Goal: Task Accomplishment & Management: Manage account settings

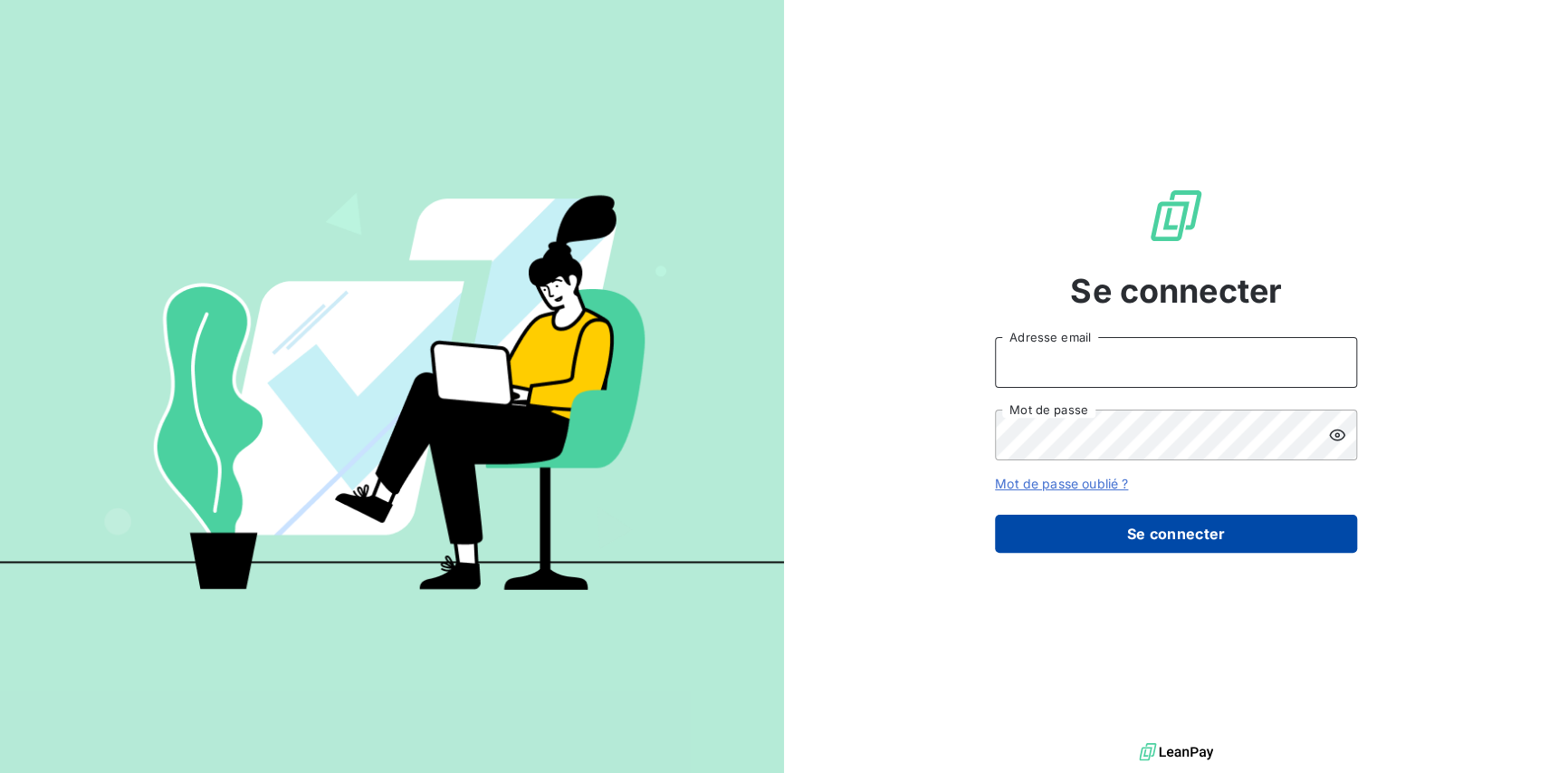
type input "[EMAIL_ADDRESS][PERSON_NAME][DOMAIN_NAME]"
click at [1120, 535] on button "Se connecter" at bounding box center [1176, 533] width 363 height 38
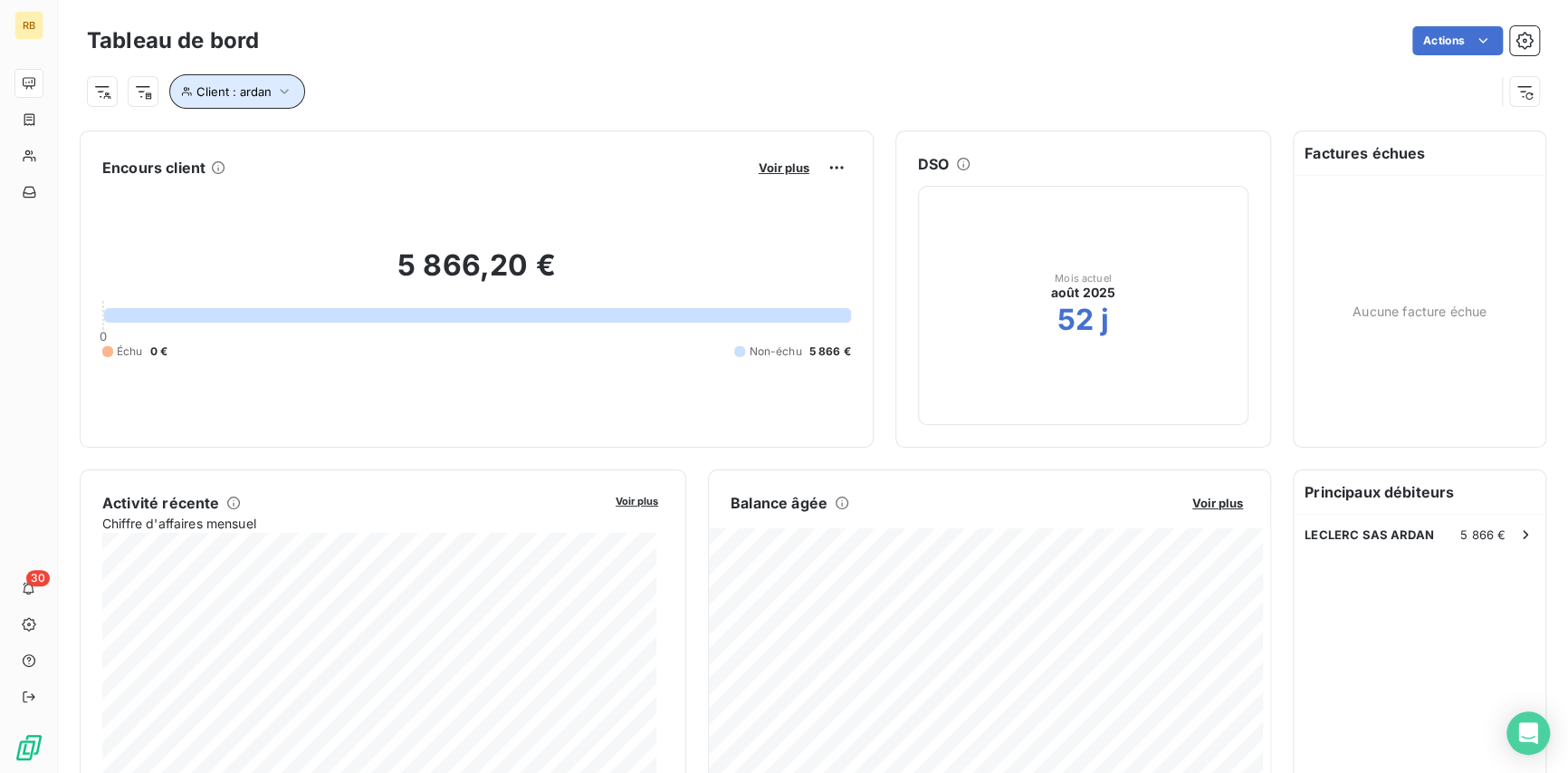
click at [284, 89] on icon "button" at bounding box center [284, 91] width 10 height 6
drag, startPoint x: 541, startPoint y: 133, endPoint x: 369, endPoint y: 139, distance: 172.1
click at [369, 139] on div "Client Contient like ardan" at bounding box center [427, 139] width 496 height 38
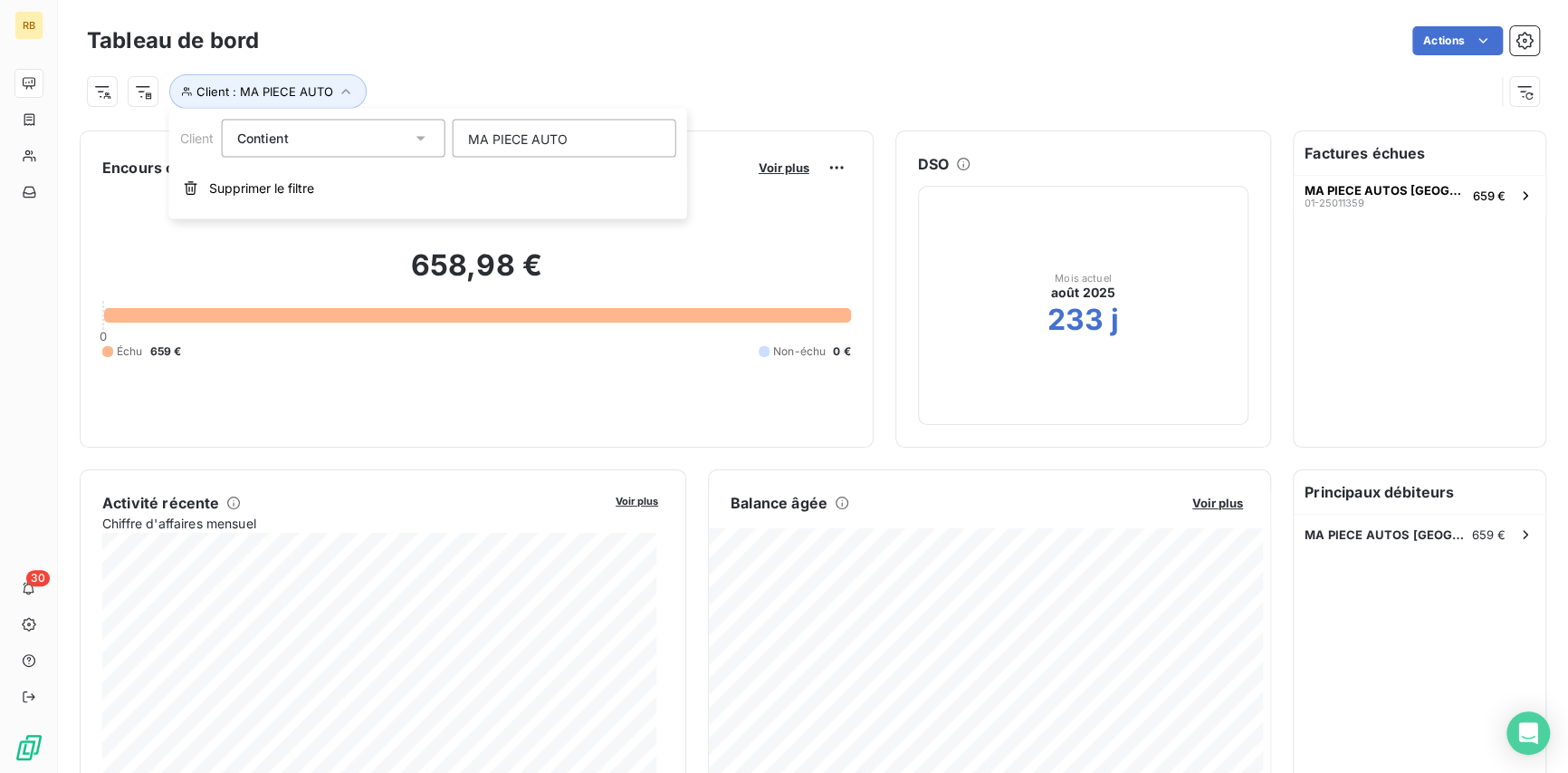
type input "MA PIECE AUTO"
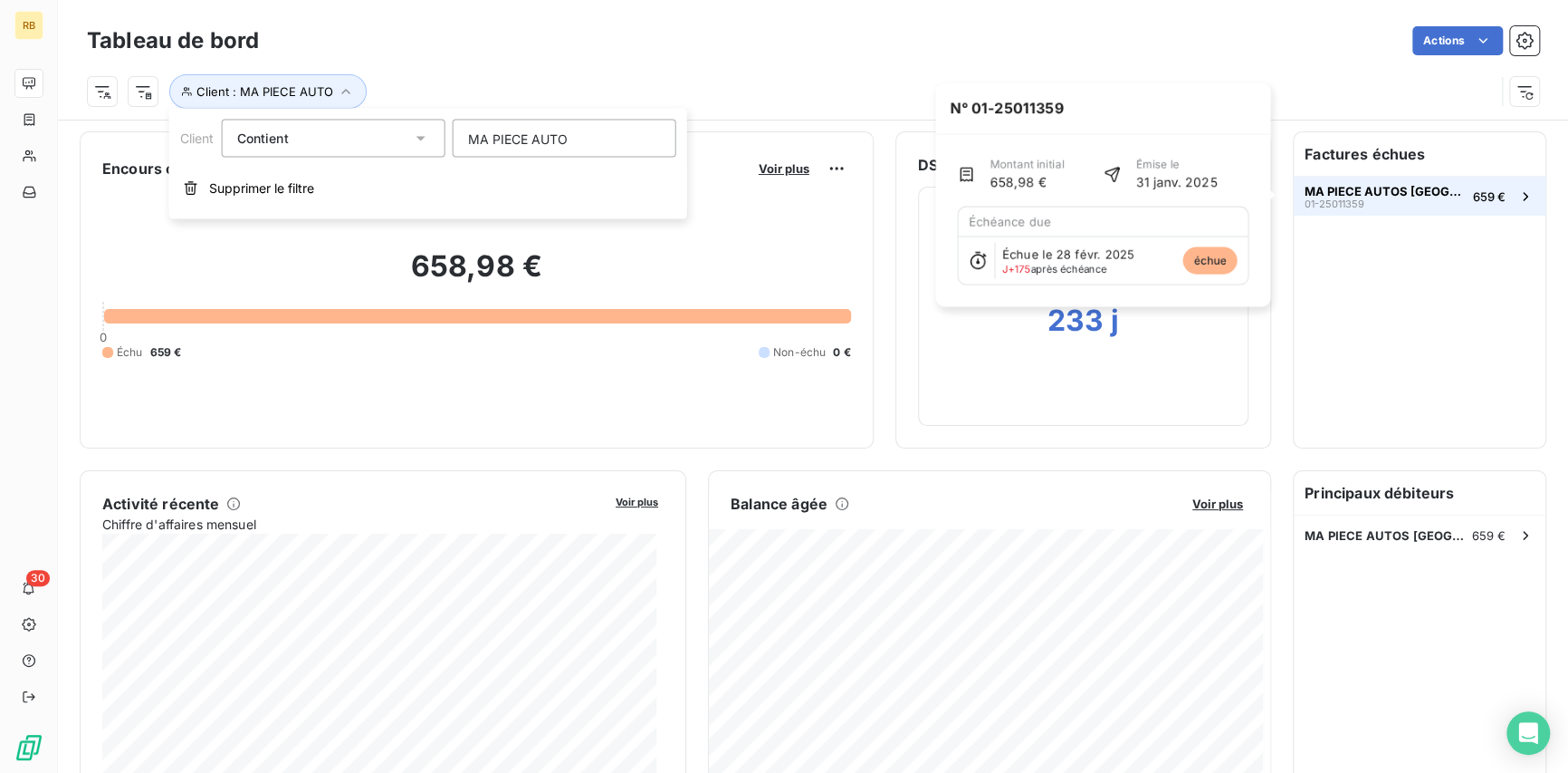
click at [1352, 192] on span "MA PIECE AUTOS [GEOGRAPHIC_DATA]" at bounding box center [1384, 190] width 161 height 14
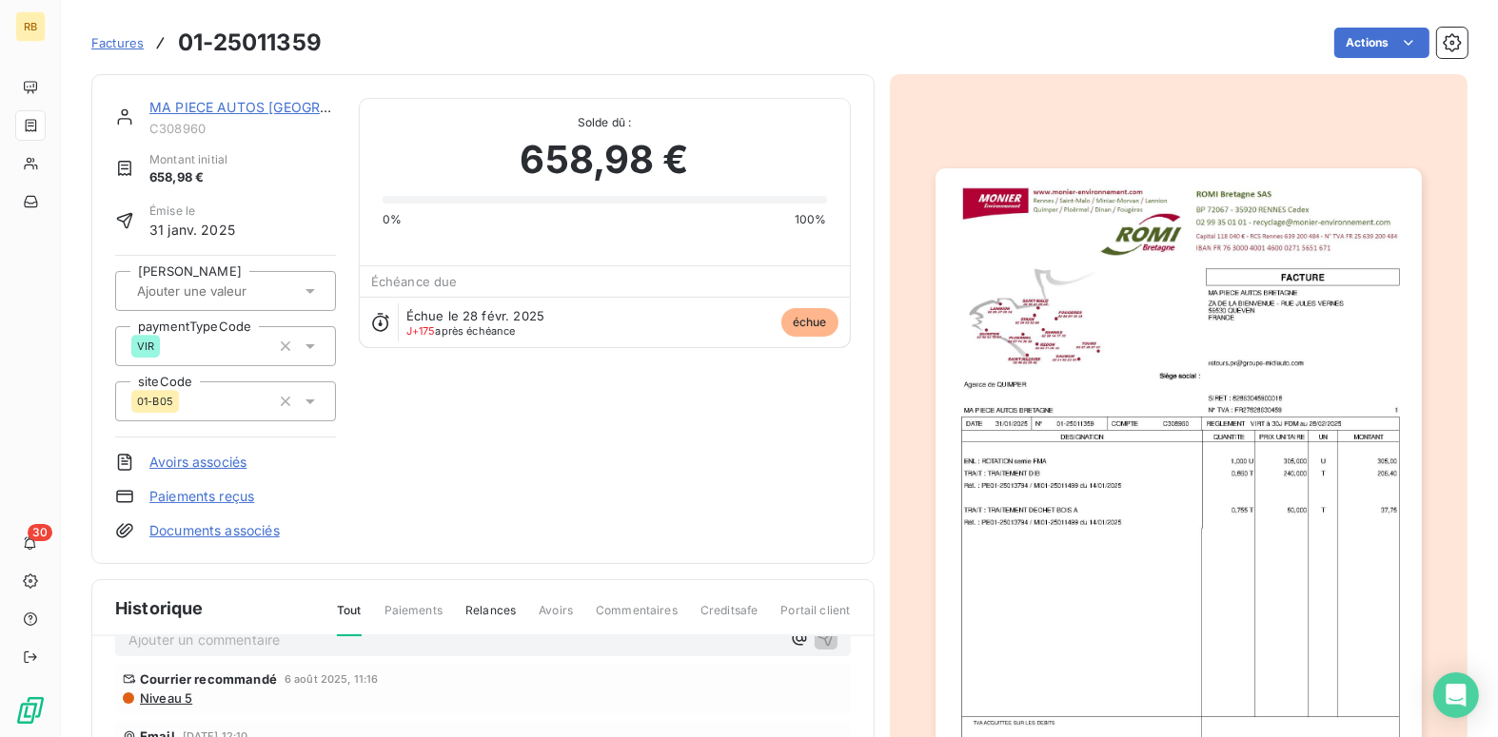
click at [196, 531] on link "Documents associés" at bounding box center [214, 530] width 130 height 19
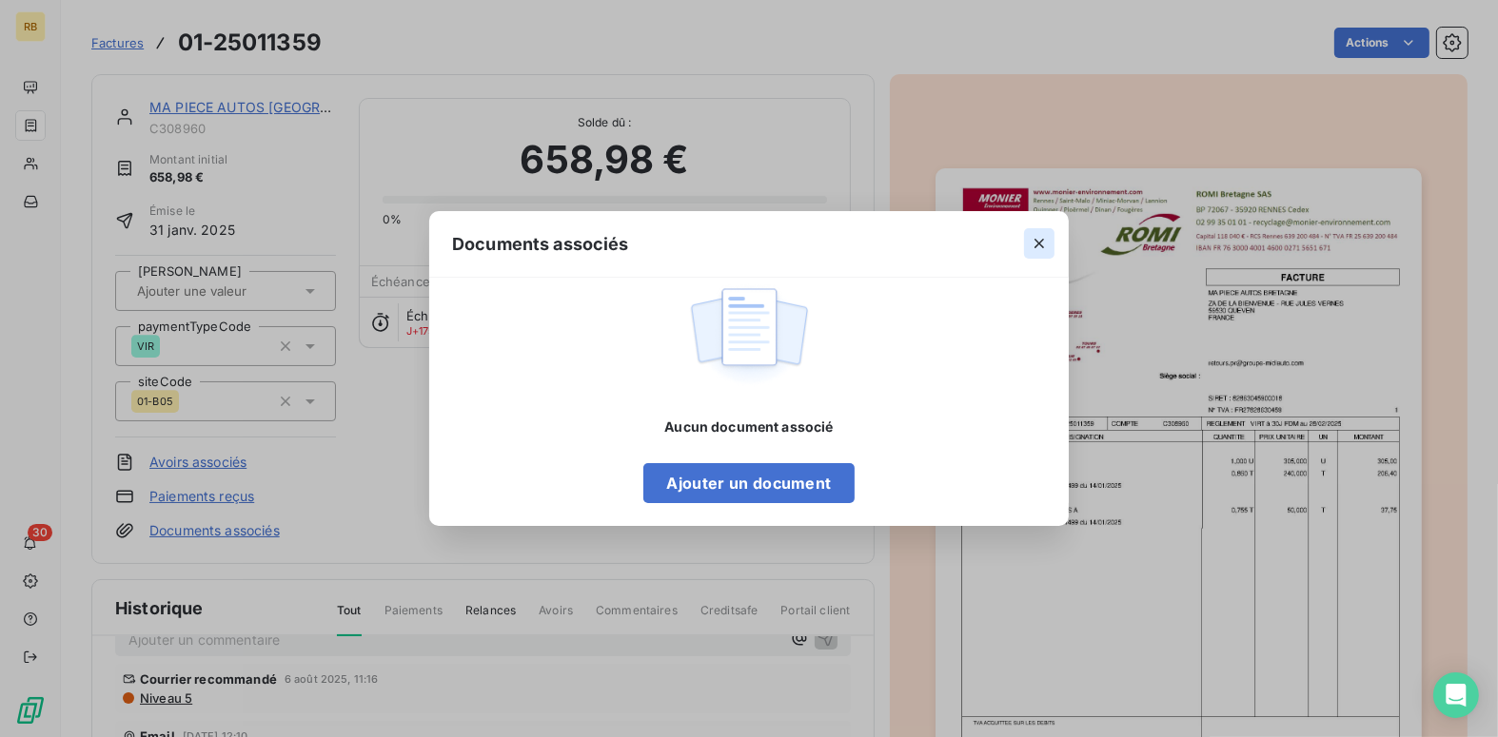
click at [1047, 245] on icon "button" at bounding box center [1039, 243] width 19 height 19
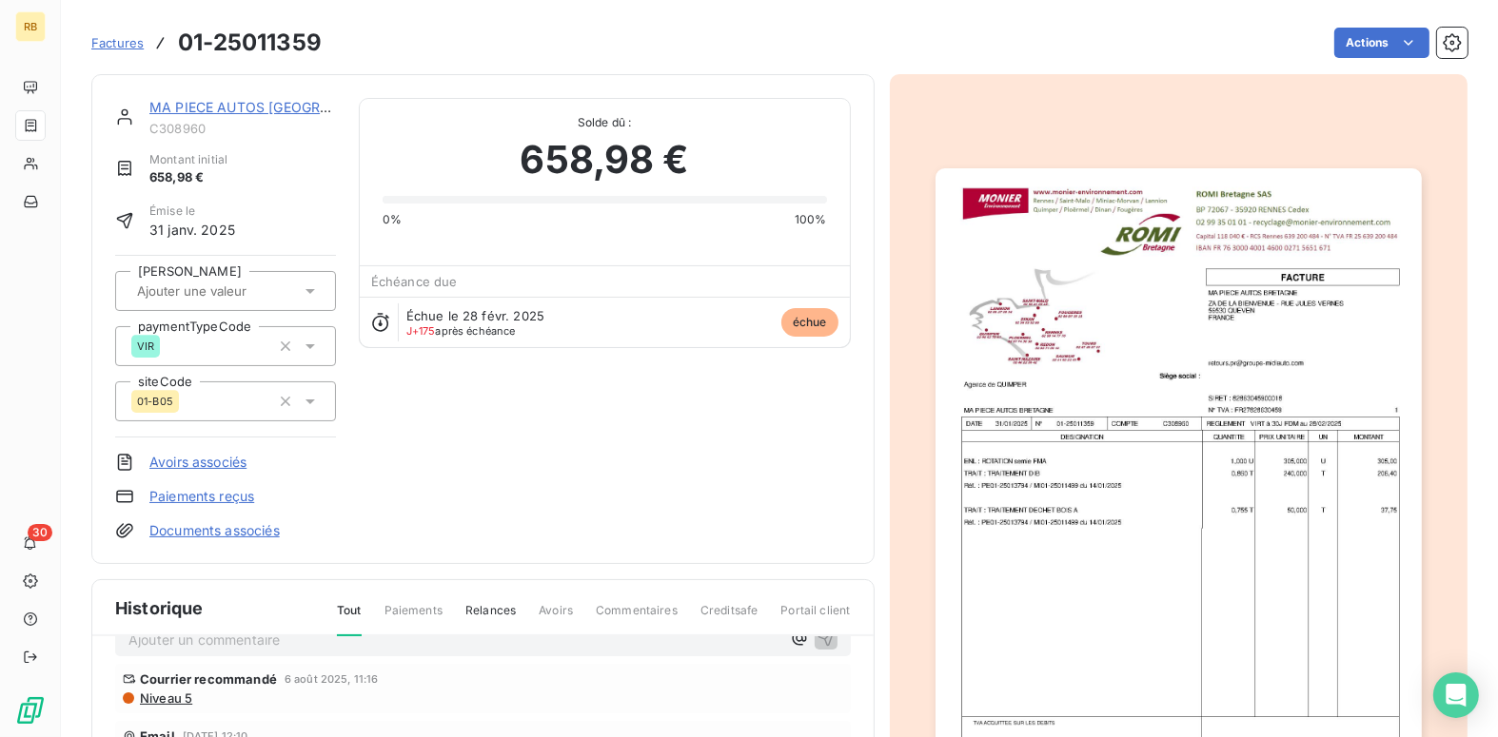
click at [195, 498] on link "Paiements reçus" at bounding box center [201, 496] width 105 height 19
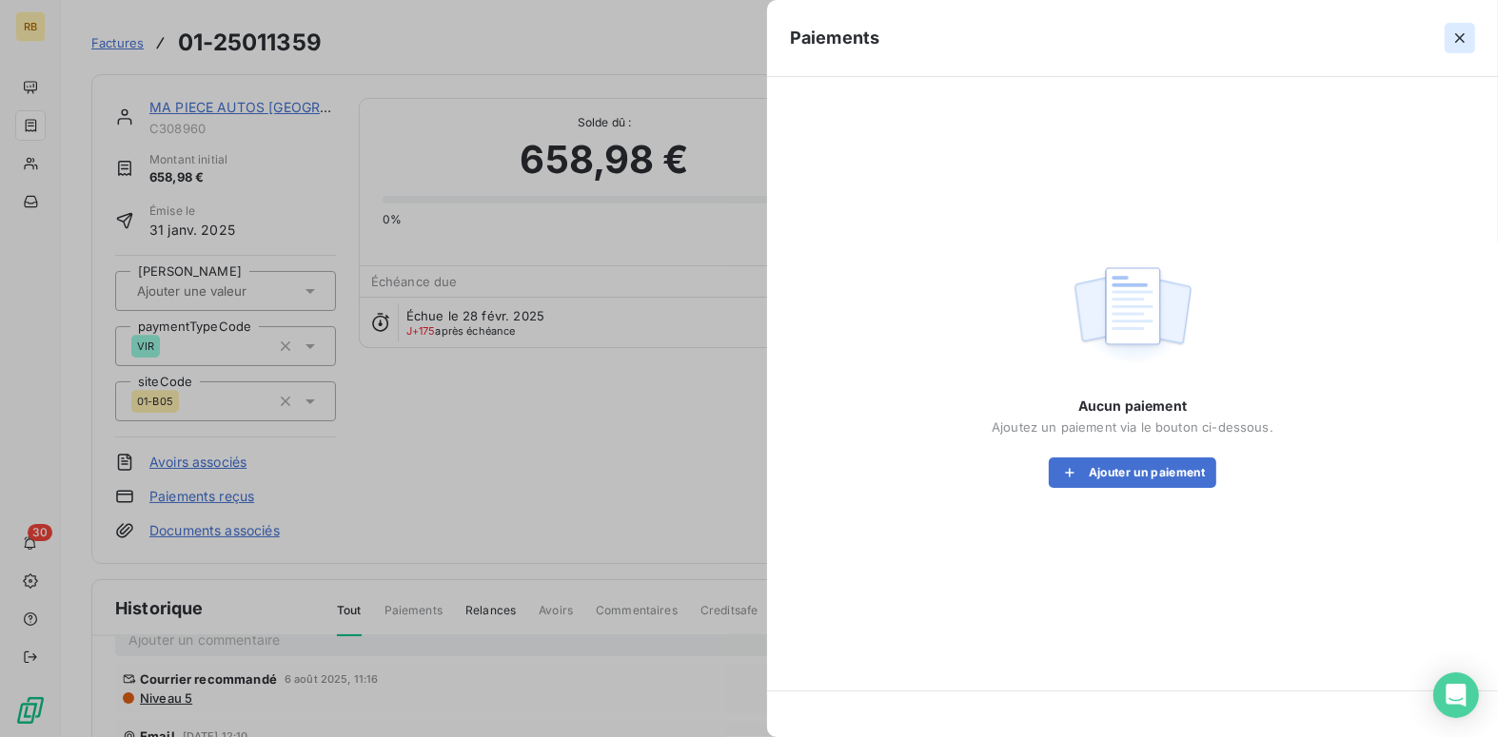
click at [1455, 36] on icon "button" at bounding box center [1459, 38] width 19 height 19
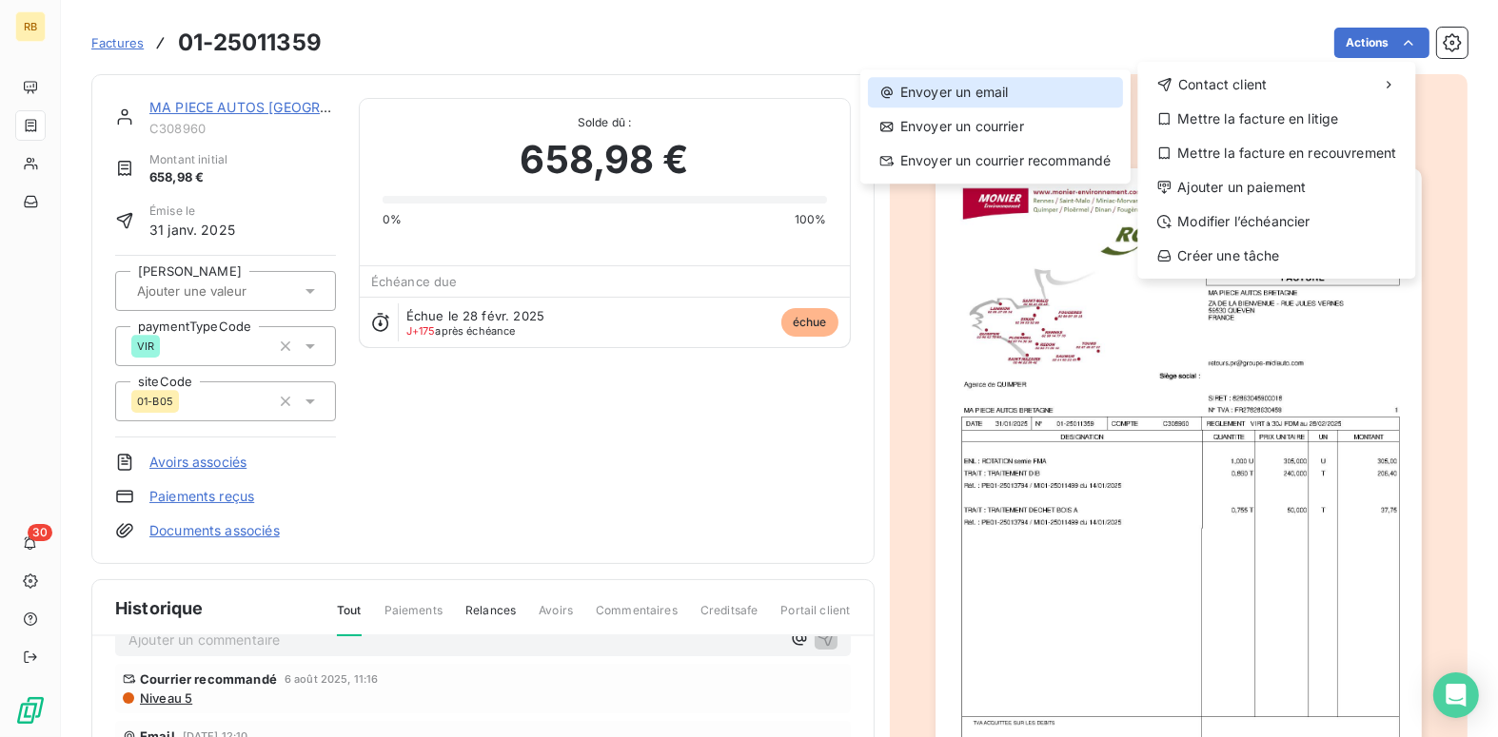
click at [992, 93] on div "Envoyer un email" at bounding box center [995, 92] width 255 height 30
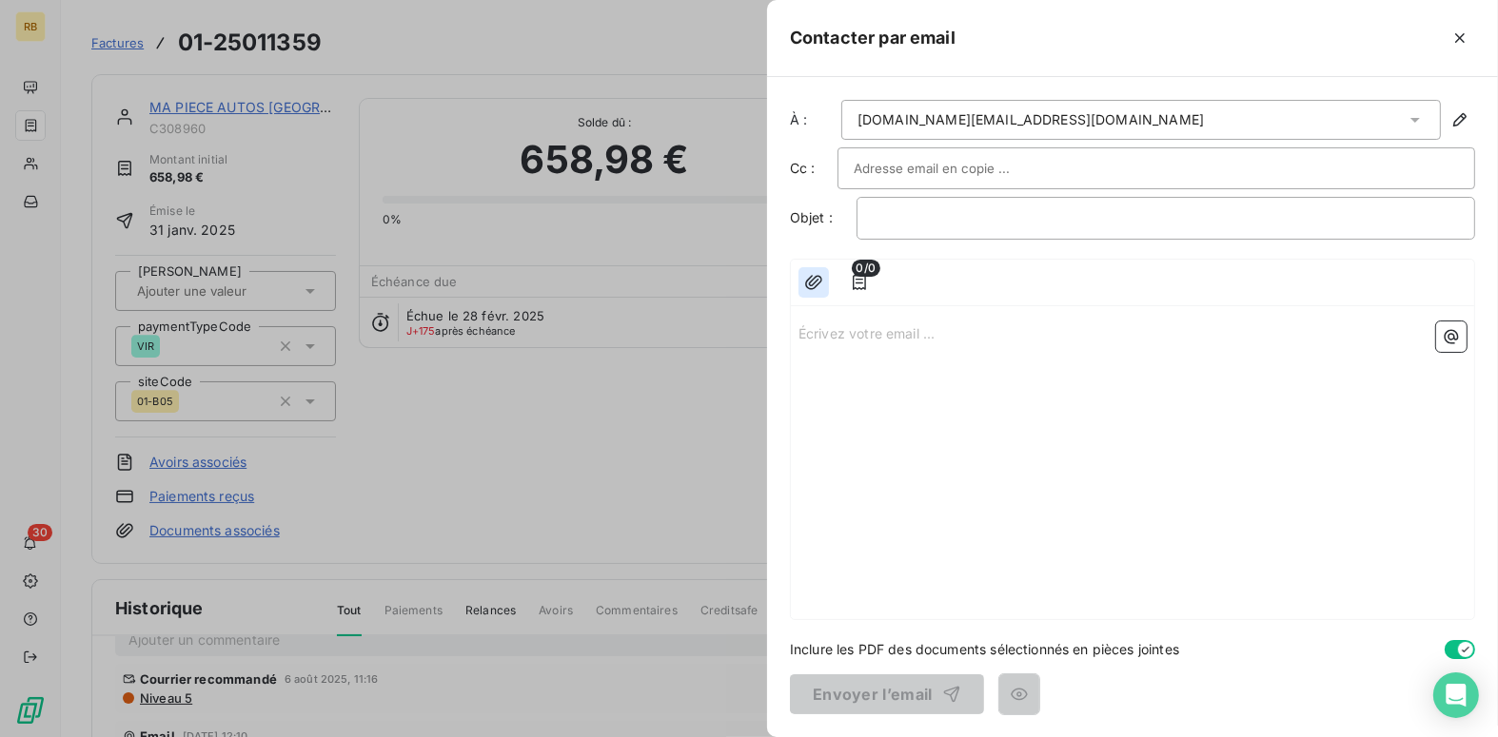
click at [807, 285] on icon "button" at bounding box center [813, 282] width 17 height 14
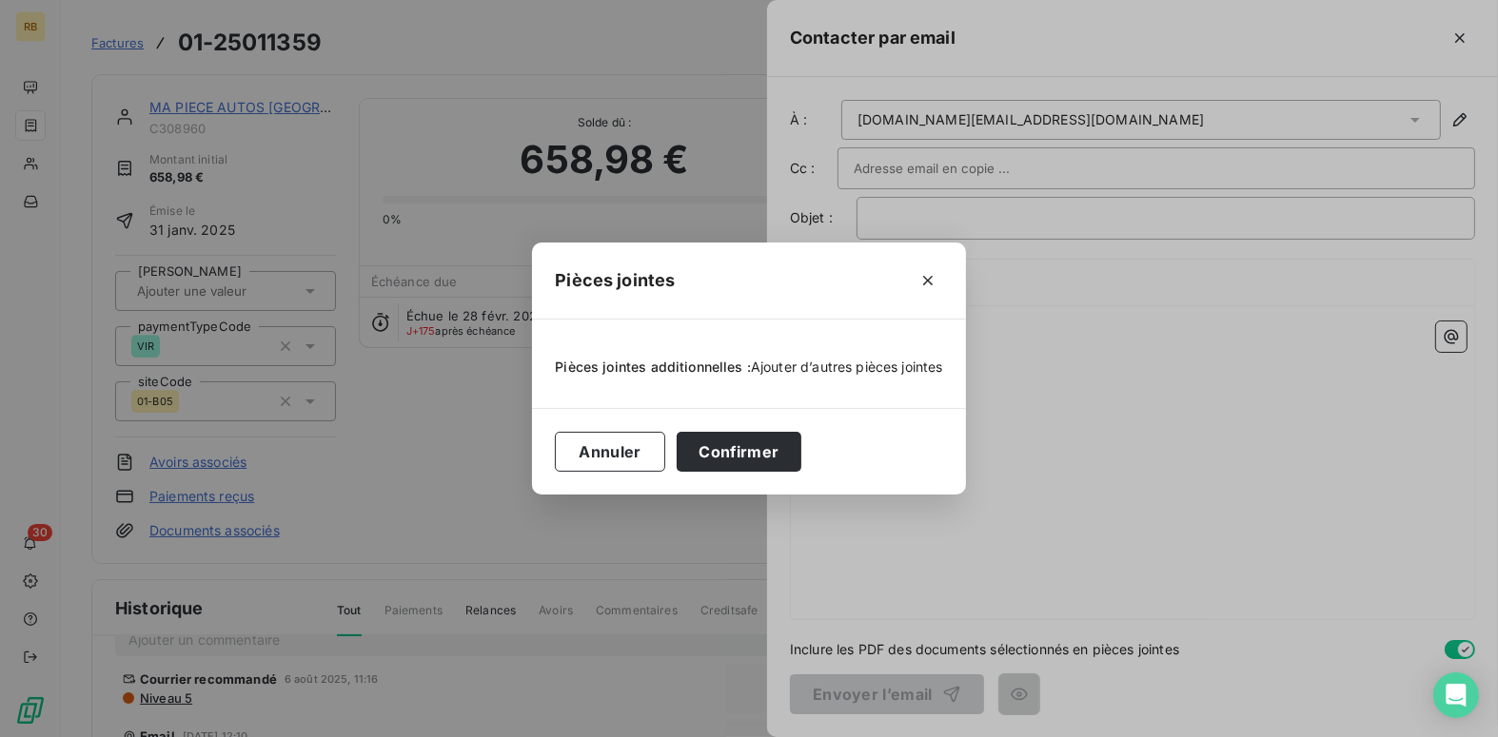
click at [849, 369] on span "Ajouter d’autres pièces jointes" at bounding box center [847, 367] width 192 height 16
click at [925, 280] on icon "button" at bounding box center [928, 282] width 10 height 10
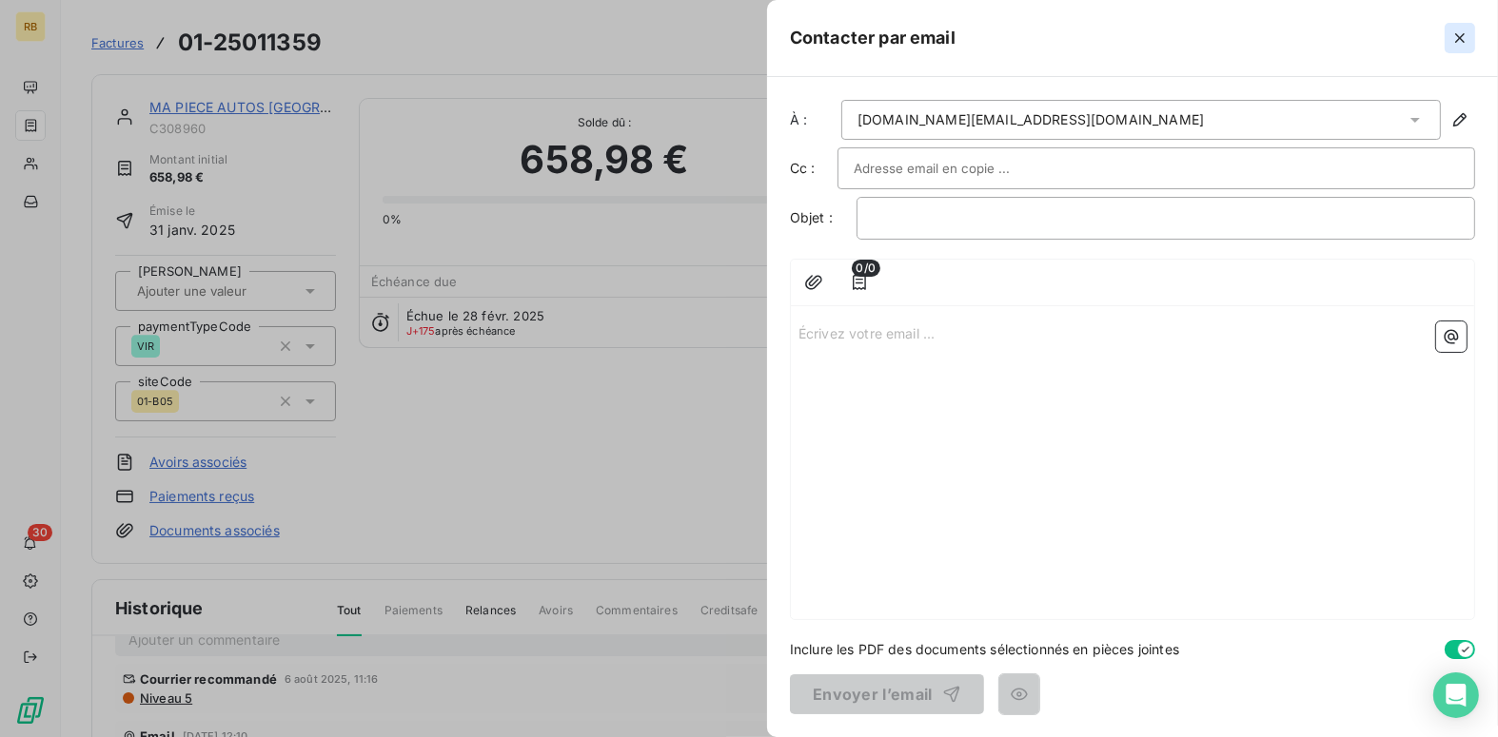
click at [1461, 33] on icon "button" at bounding box center [1459, 38] width 19 height 19
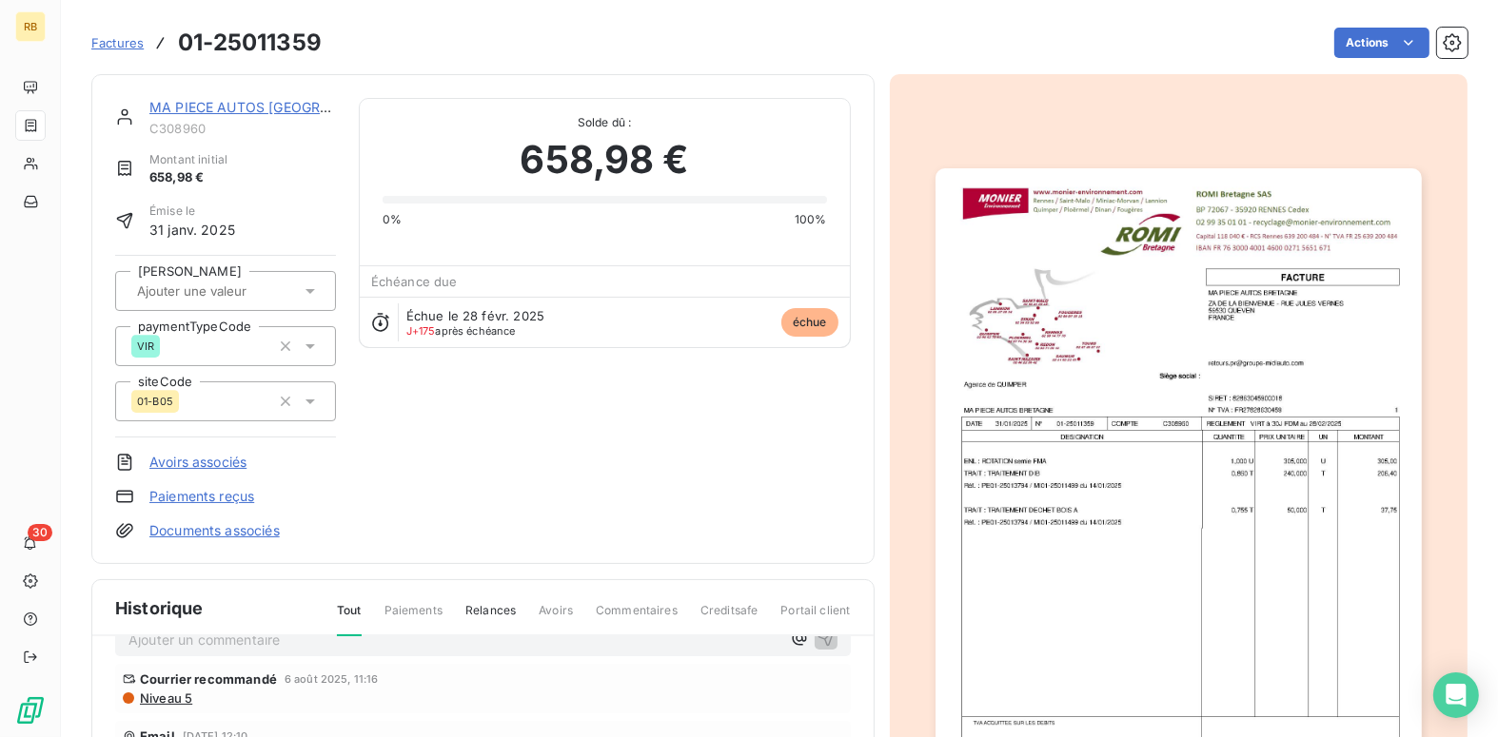
click at [279, 285] on input "text" at bounding box center [230, 291] width 191 height 17
click at [311, 289] on icon at bounding box center [310, 291] width 10 height 5
click at [311, 288] on icon at bounding box center [310, 291] width 19 height 19
click at [306, 346] on icon at bounding box center [310, 346] width 10 height 5
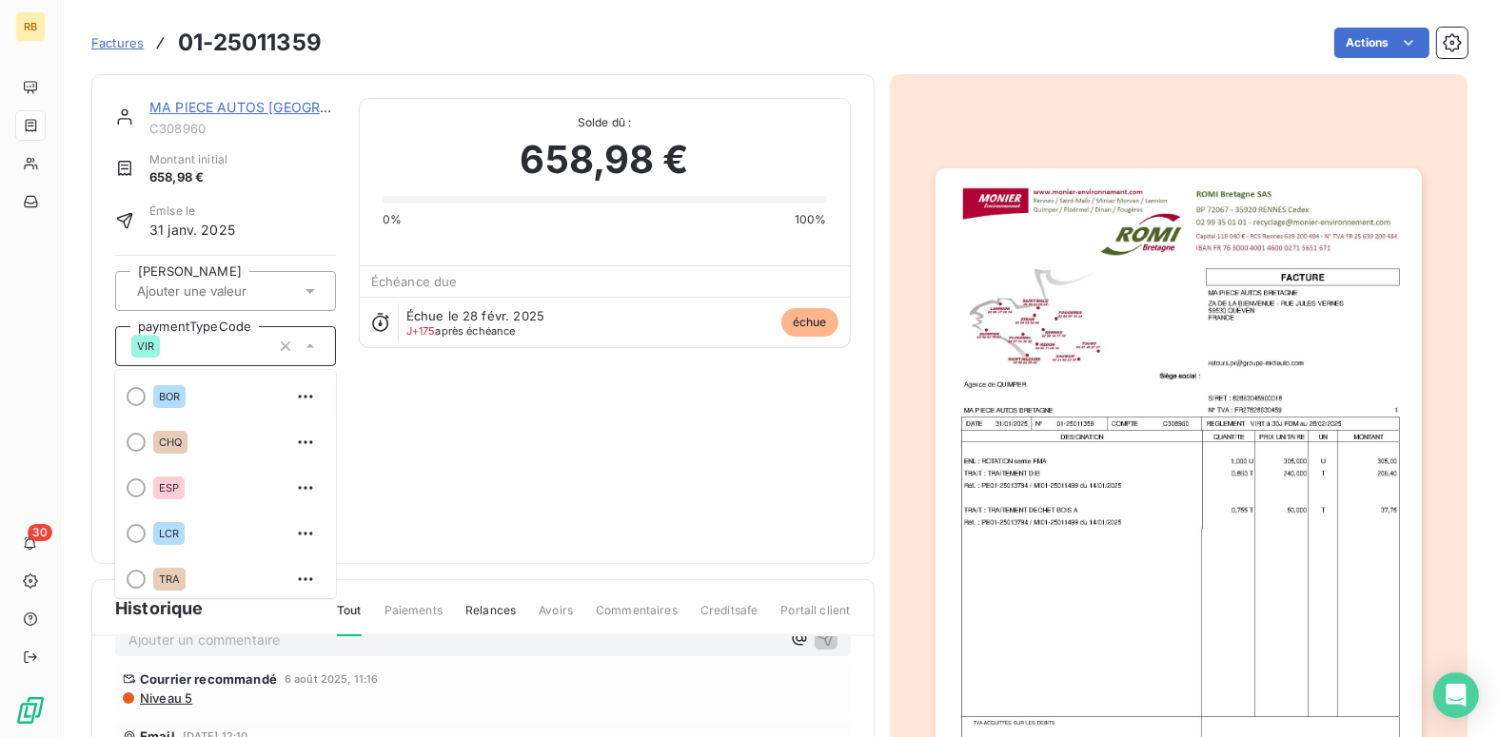
scroll to position [49, 0]
click at [306, 346] on icon at bounding box center [310, 346] width 8 height 4
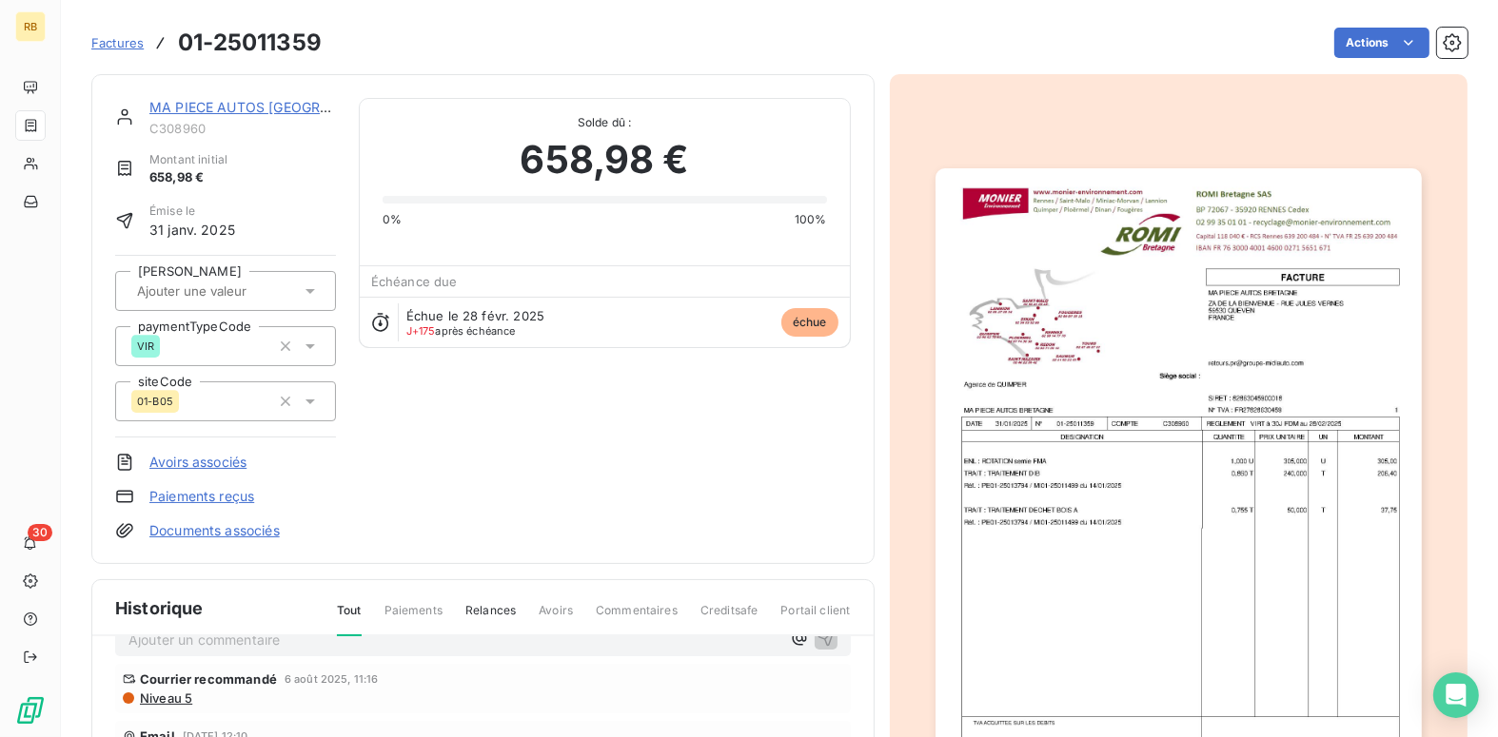
click at [473, 606] on span "Relances" at bounding box center [490, 618] width 50 height 32
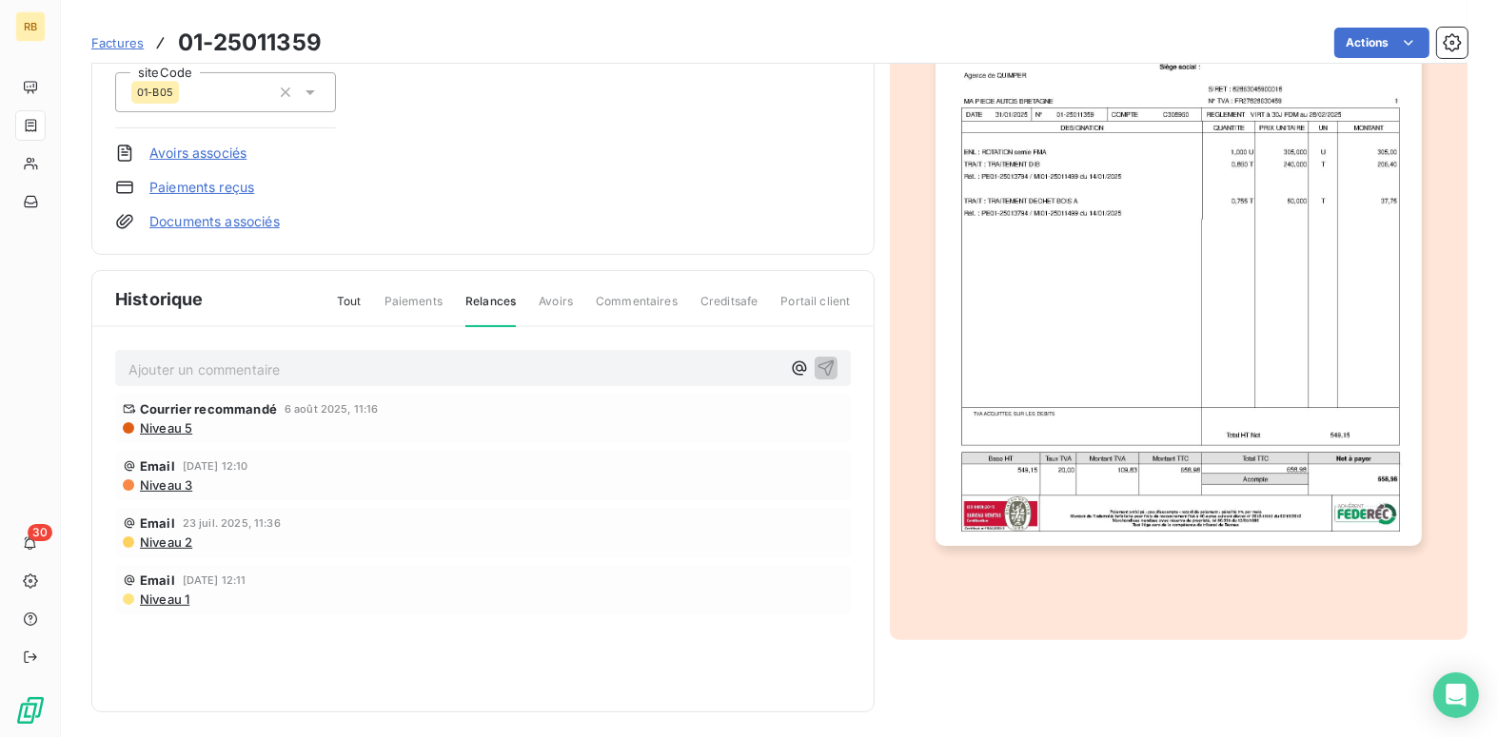
scroll to position [314, 0]
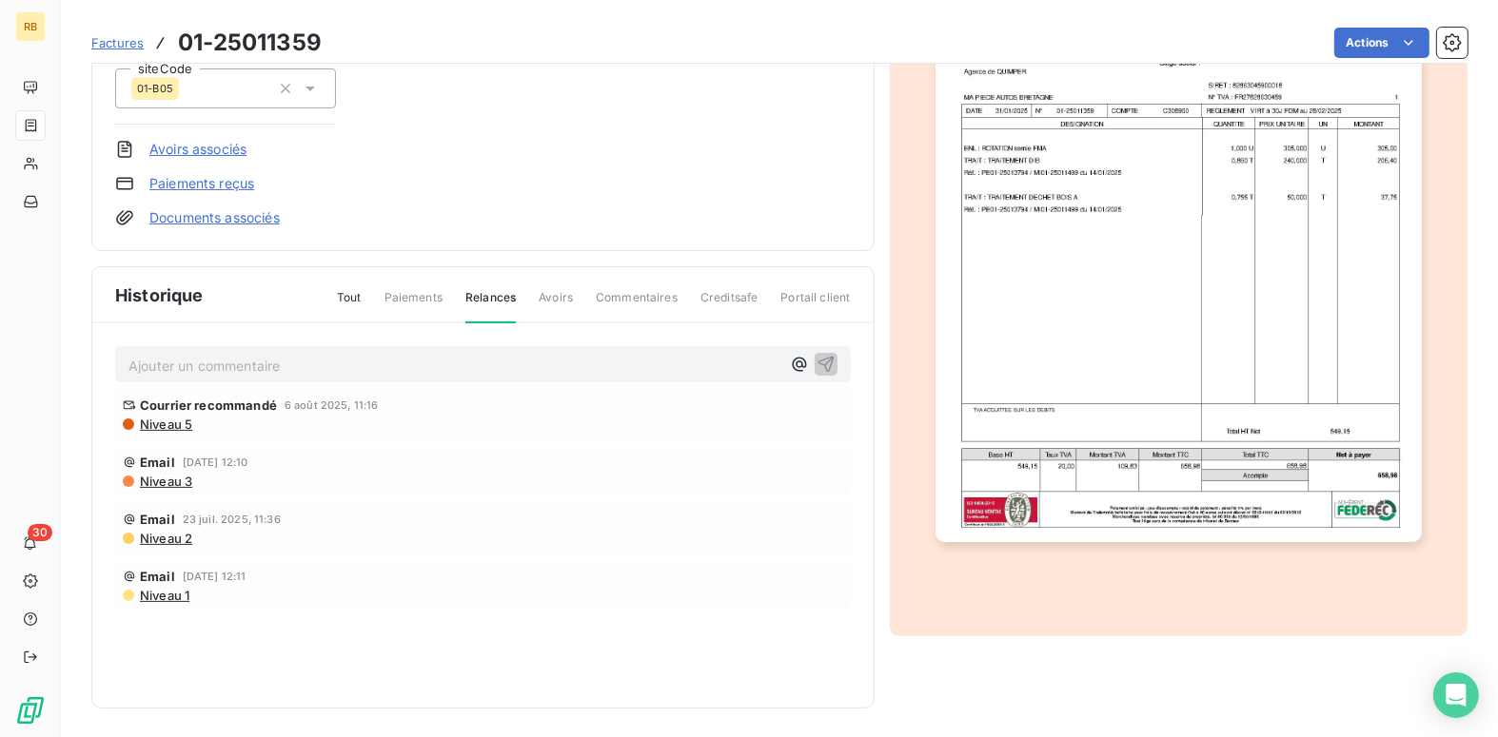
click at [552, 290] on span "Avoirs" at bounding box center [556, 305] width 34 height 32
click at [547, 298] on span "Avoirs" at bounding box center [556, 305] width 34 height 32
click at [631, 294] on span "Commentaires" at bounding box center [637, 305] width 82 height 32
click at [540, 296] on span "Avoirs" at bounding box center [556, 305] width 34 height 32
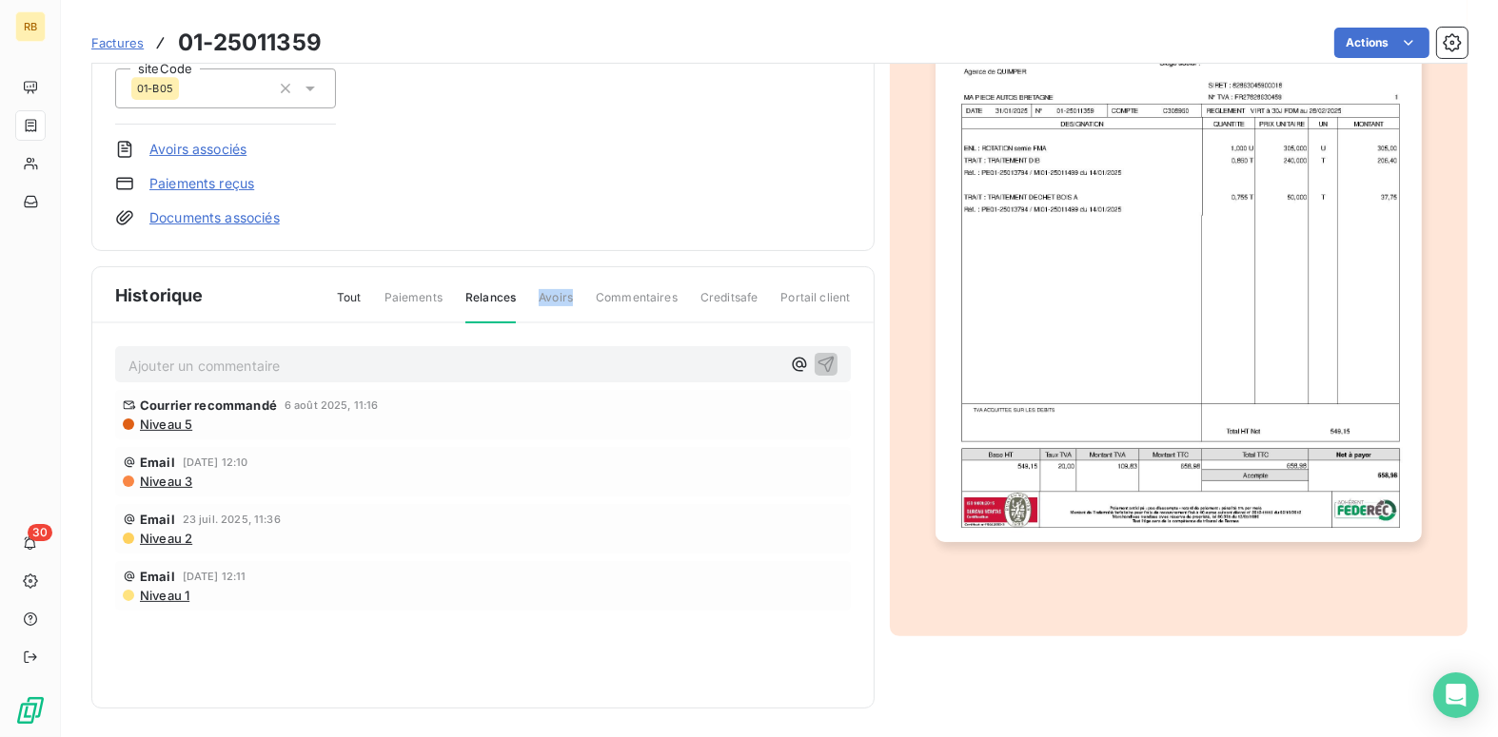
click at [540, 296] on span "Avoirs" at bounding box center [556, 305] width 34 height 32
click at [176, 481] on span "Niveau 3" at bounding box center [165, 481] width 54 height 15
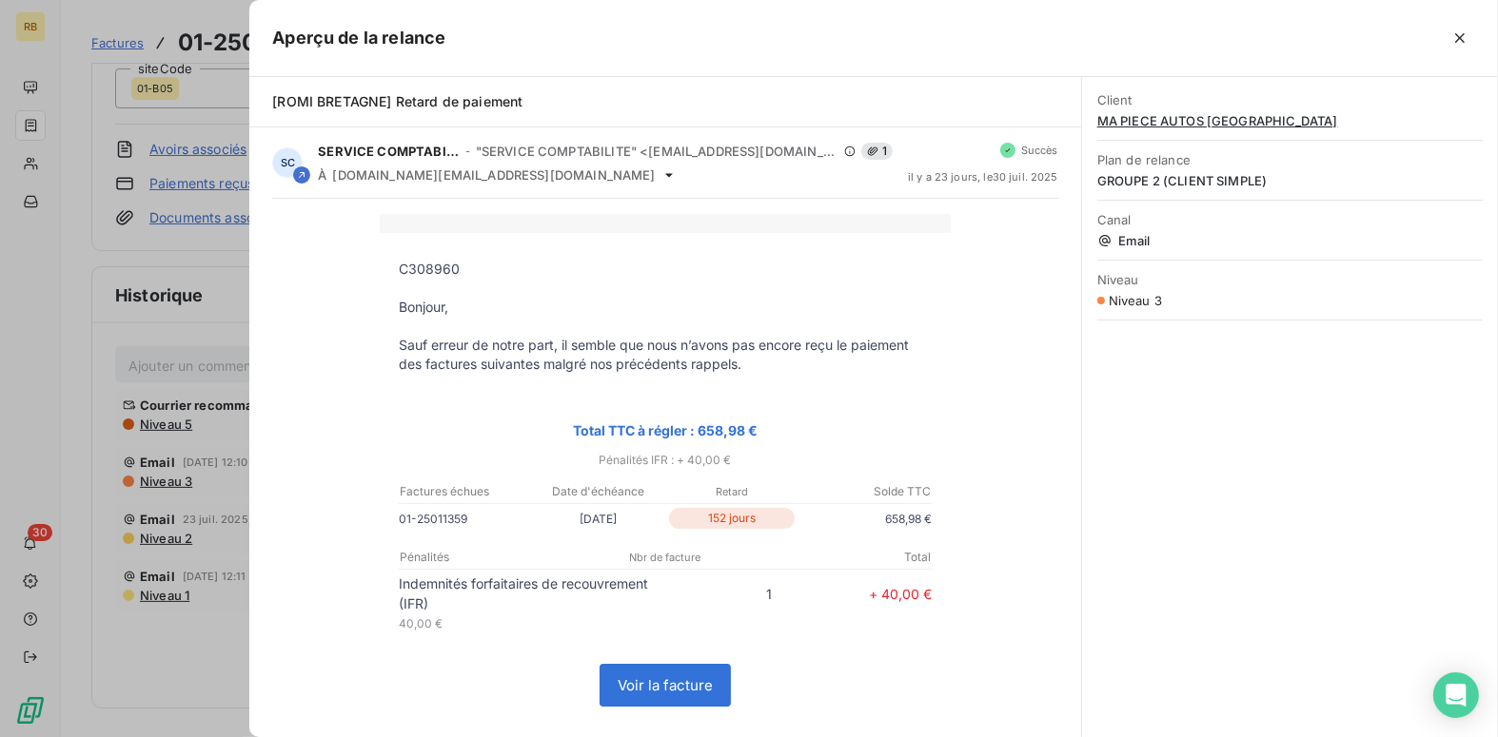
click at [11, 323] on div at bounding box center [749, 368] width 1498 height 737
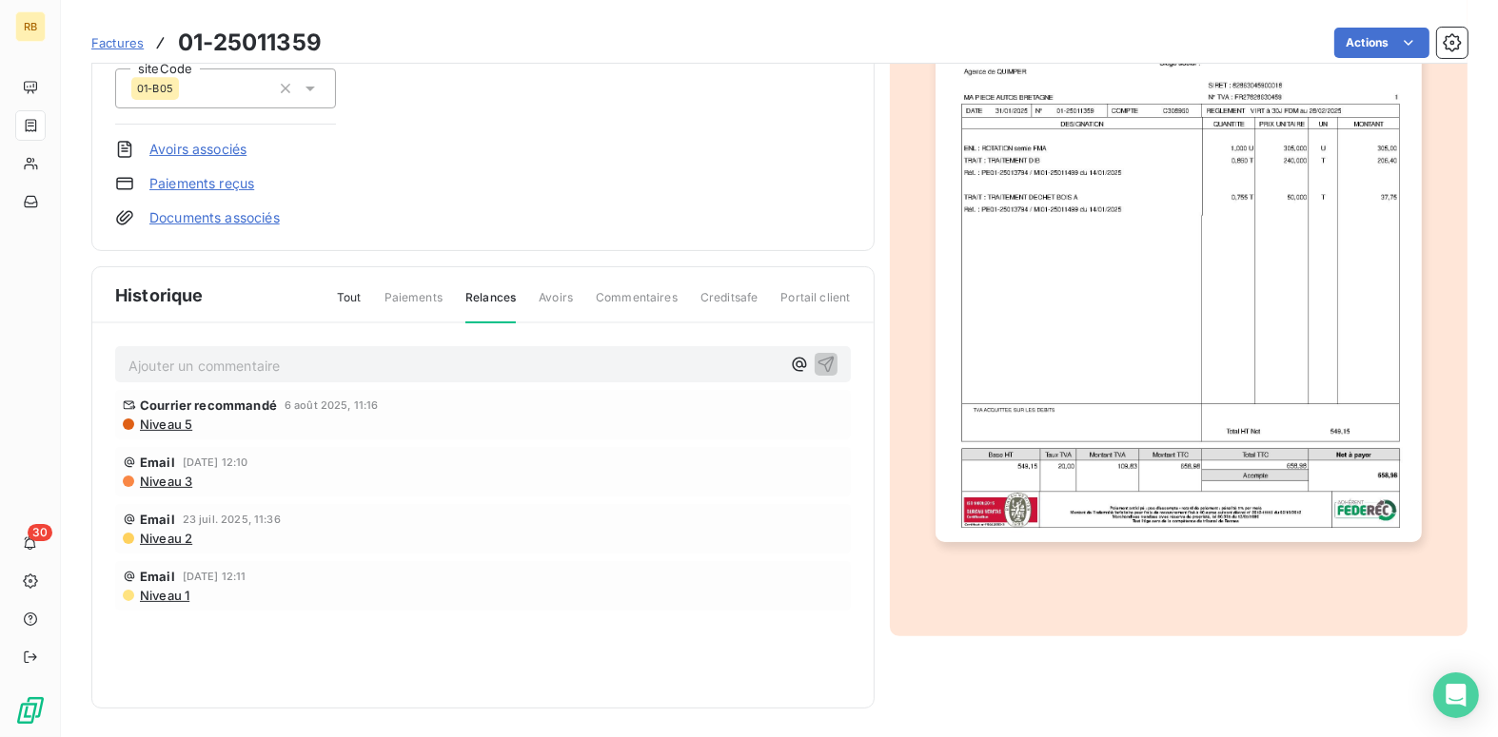
click at [398, 642] on div "Courrier recommandé [DATE] 11:16 Niveau 5 Email [DATE] 12:10 Niveau 3 Email [DA…" at bounding box center [483, 538] width 736 height 297
click at [163, 595] on span "Niveau 1" at bounding box center [163, 595] width 51 height 15
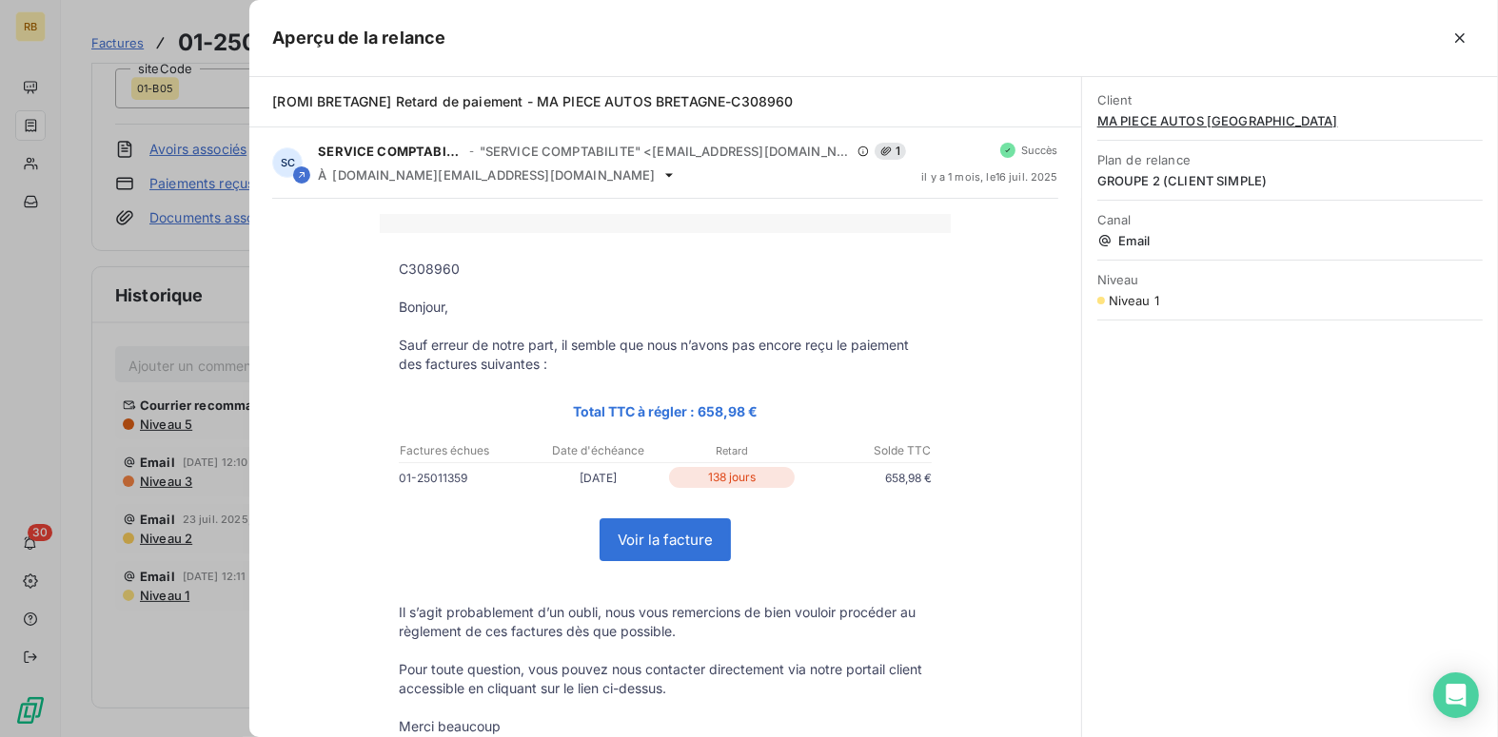
click at [156, 528] on div at bounding box center [749, 368] width 1498 height 737
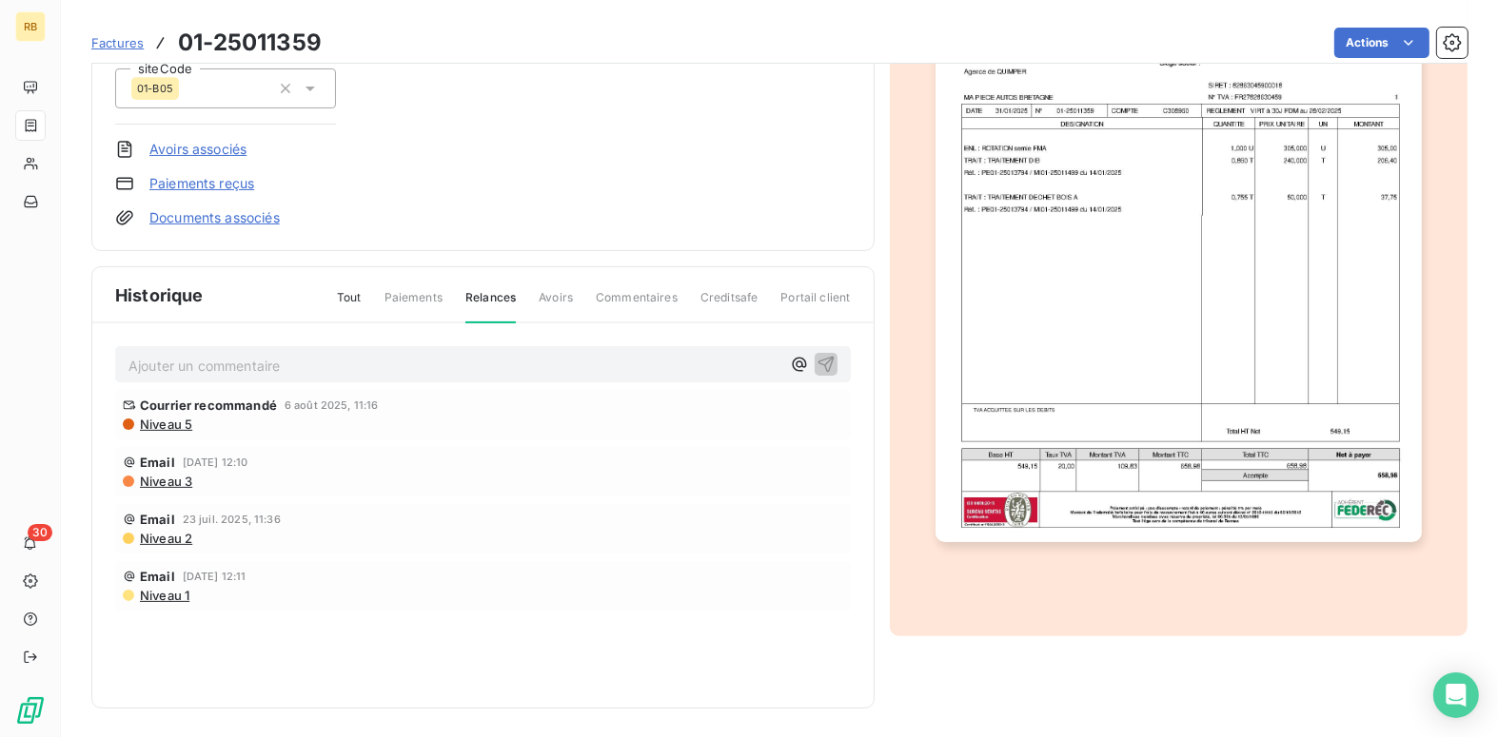
click at [157, 536] on span "Niveau 2" at bounding box center [165, 538] width 54 height 15
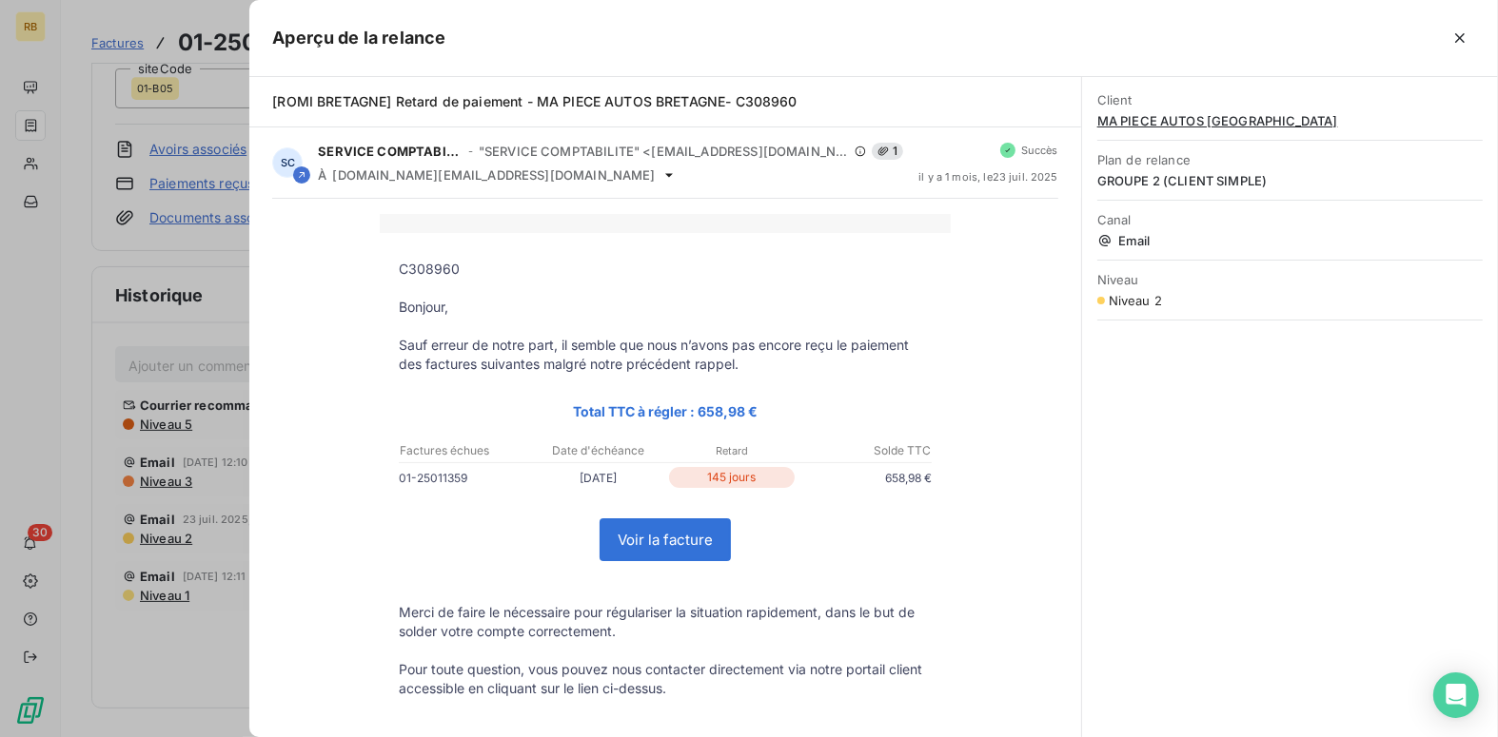
click at [167, 476] on div at bounding box center [749, 368] width 1498 height 737
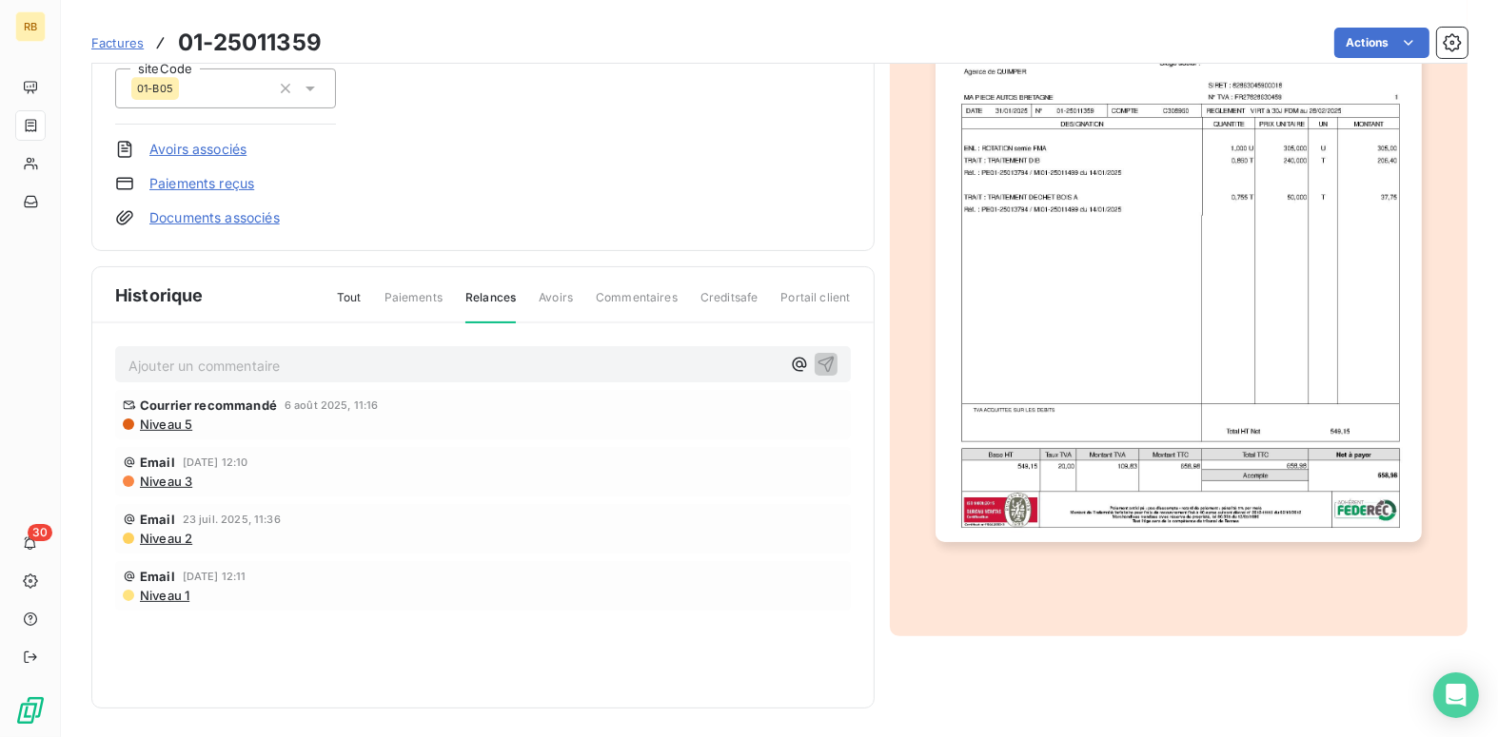
click at [167, 479] on span "Niveau 3" at bounding box center [165, 481] width 54 height 15
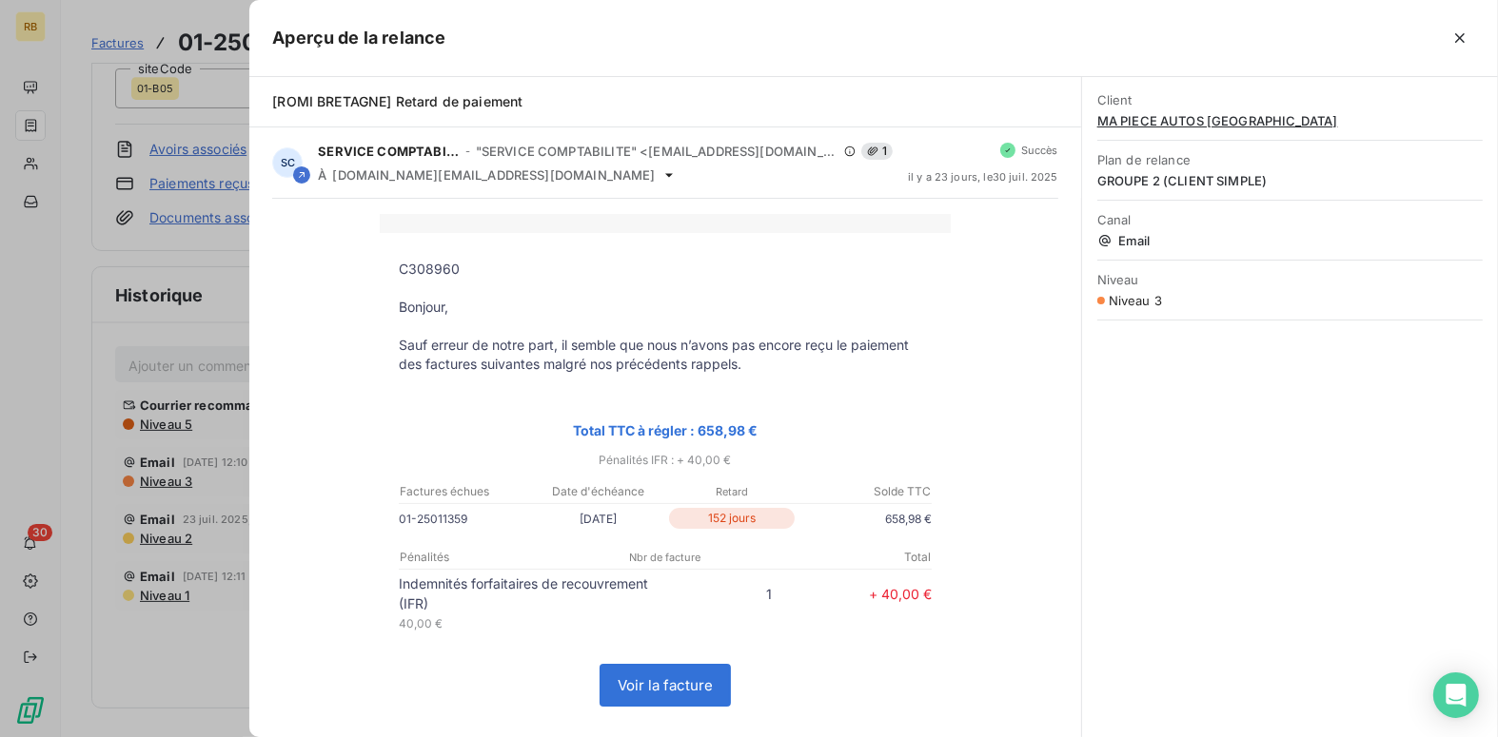
click at [167, 421] on div at bounding box center [749, 368] width 1498 height 737
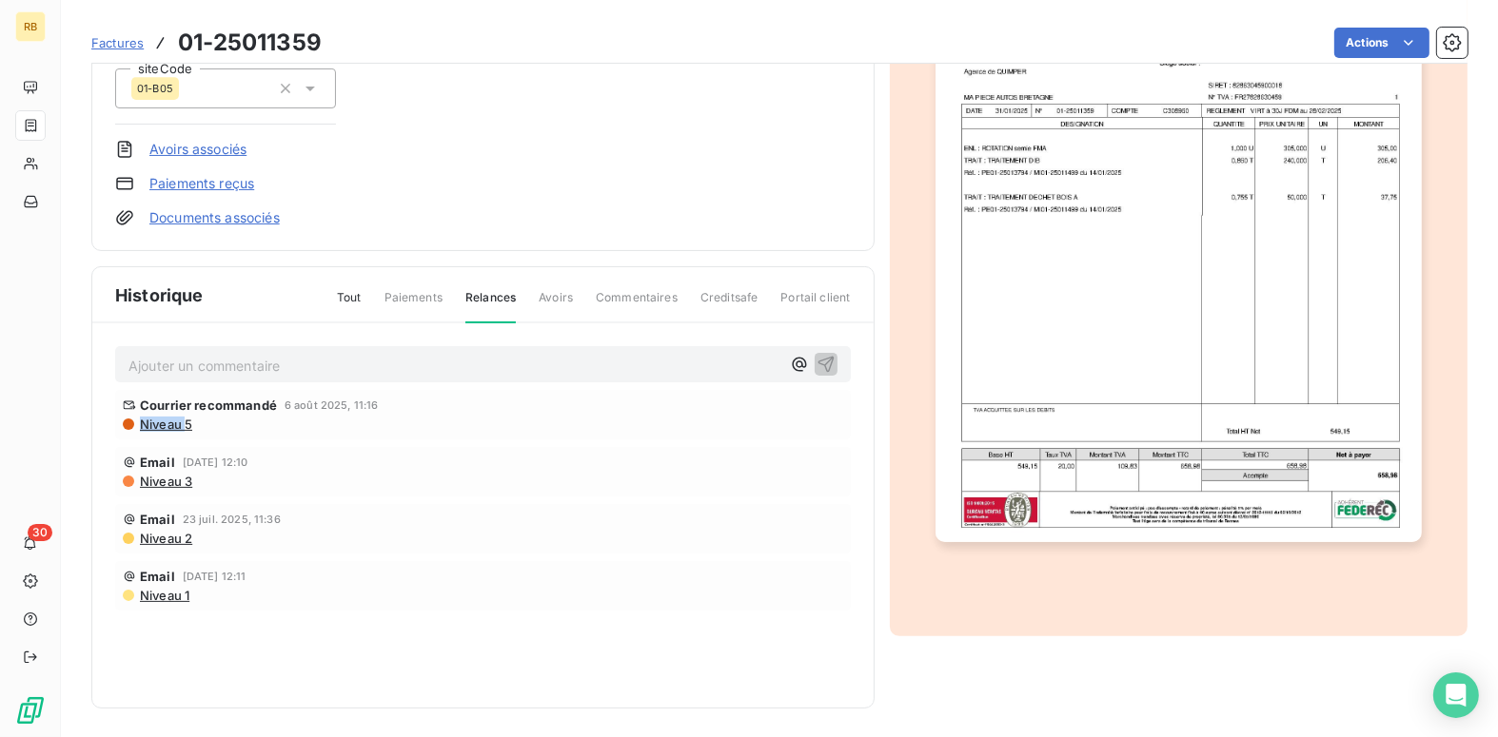
click at [167, 421] on span "Niveau 5" at bounding box center [165, 424] width 54 height 15
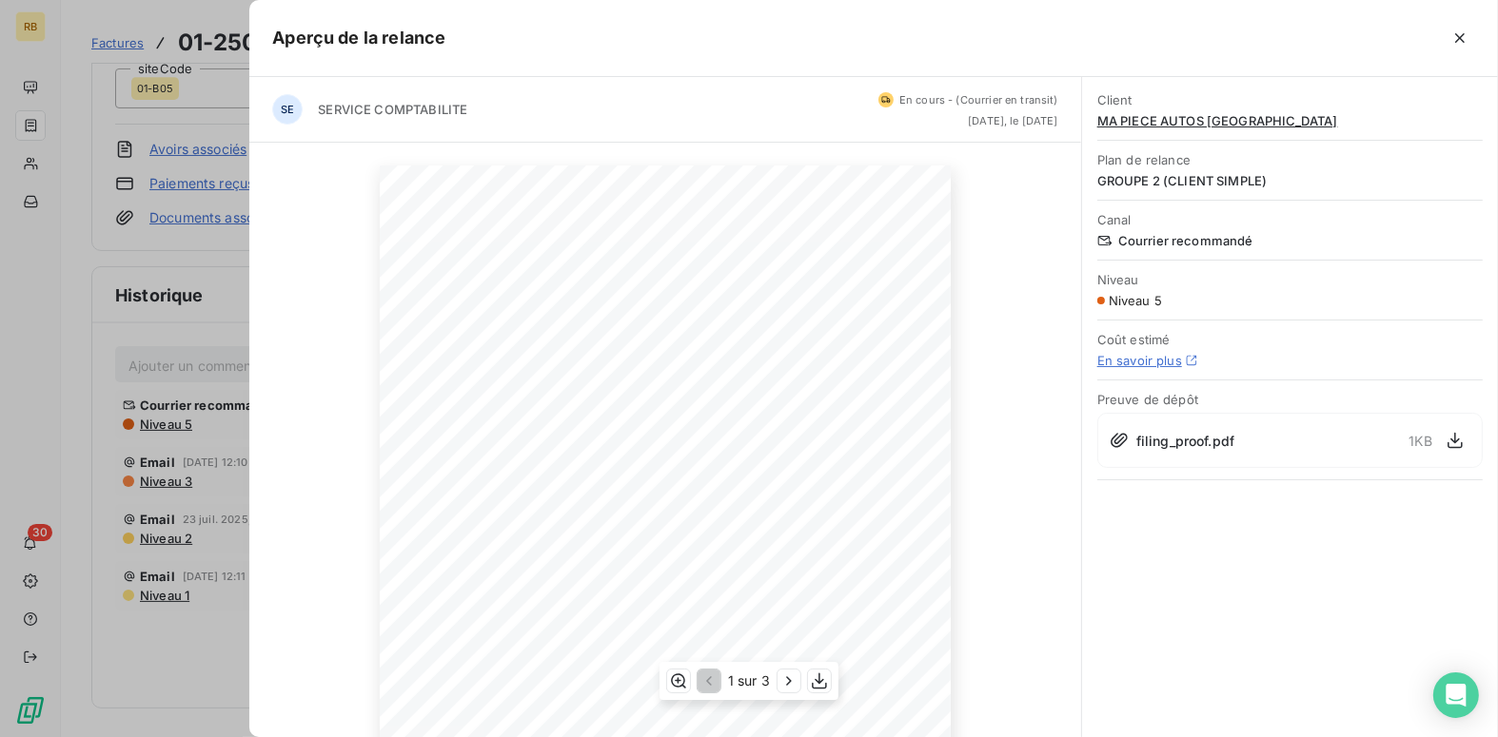
scroll to position [257, 0]
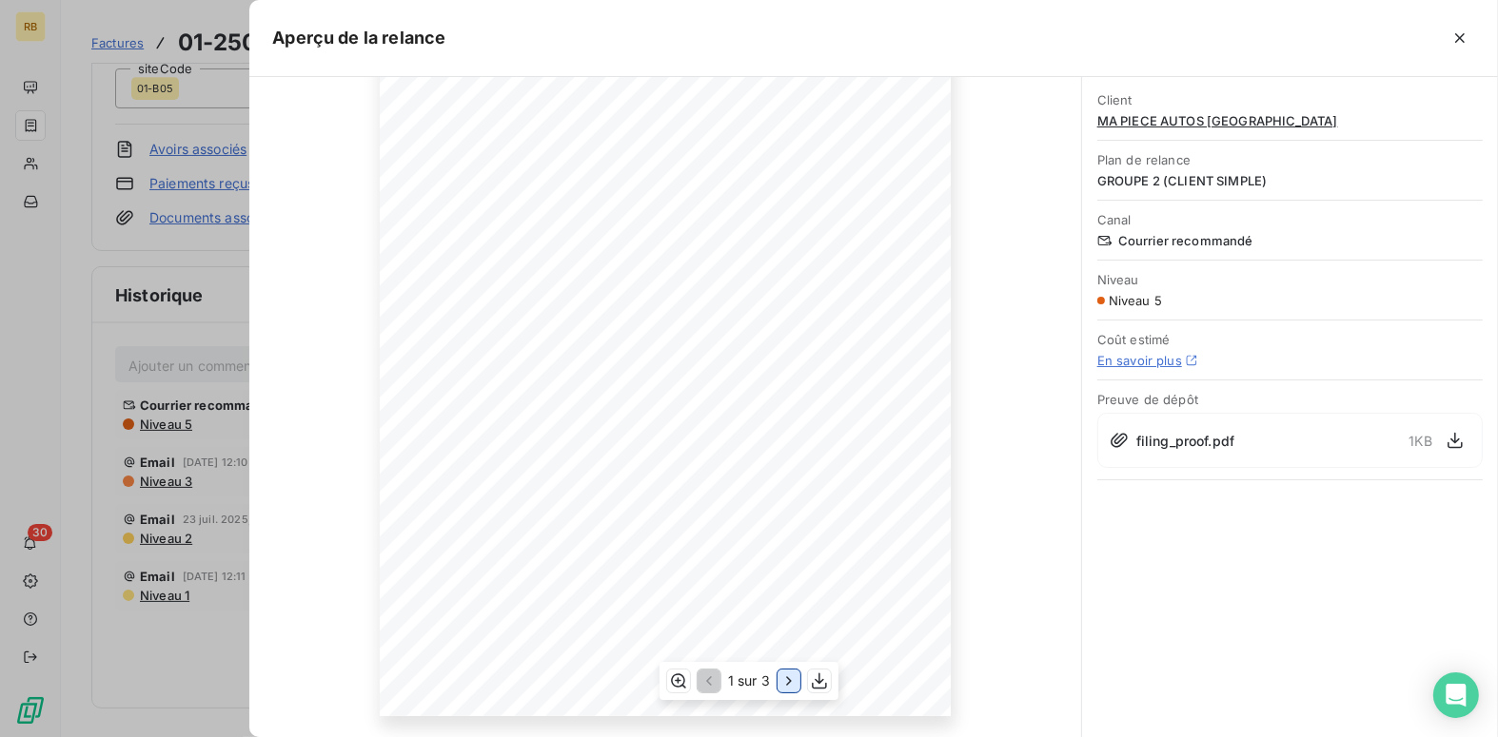
click at [790, 683] on icon "button" at bounding box center [788, 682] width 5 height 9
click at [790, 683] on icon "button" at bounding box center [790, 682] width 5 height 9
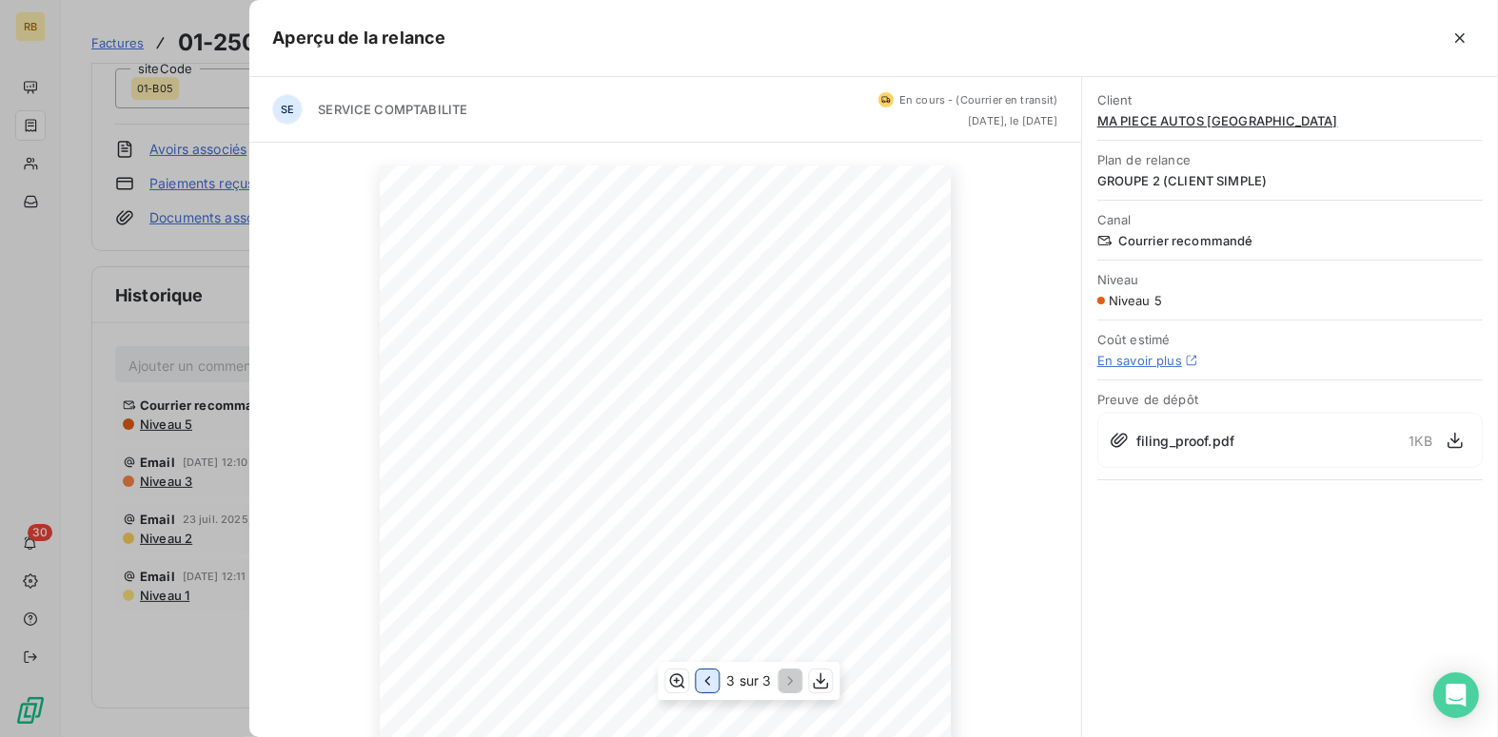
click at [712, 680] on icon "button" at bounding box center [707, 681] width 19 height 19
click at [42, 339] on div at bounding box center [749, 368] width 1498 height 737
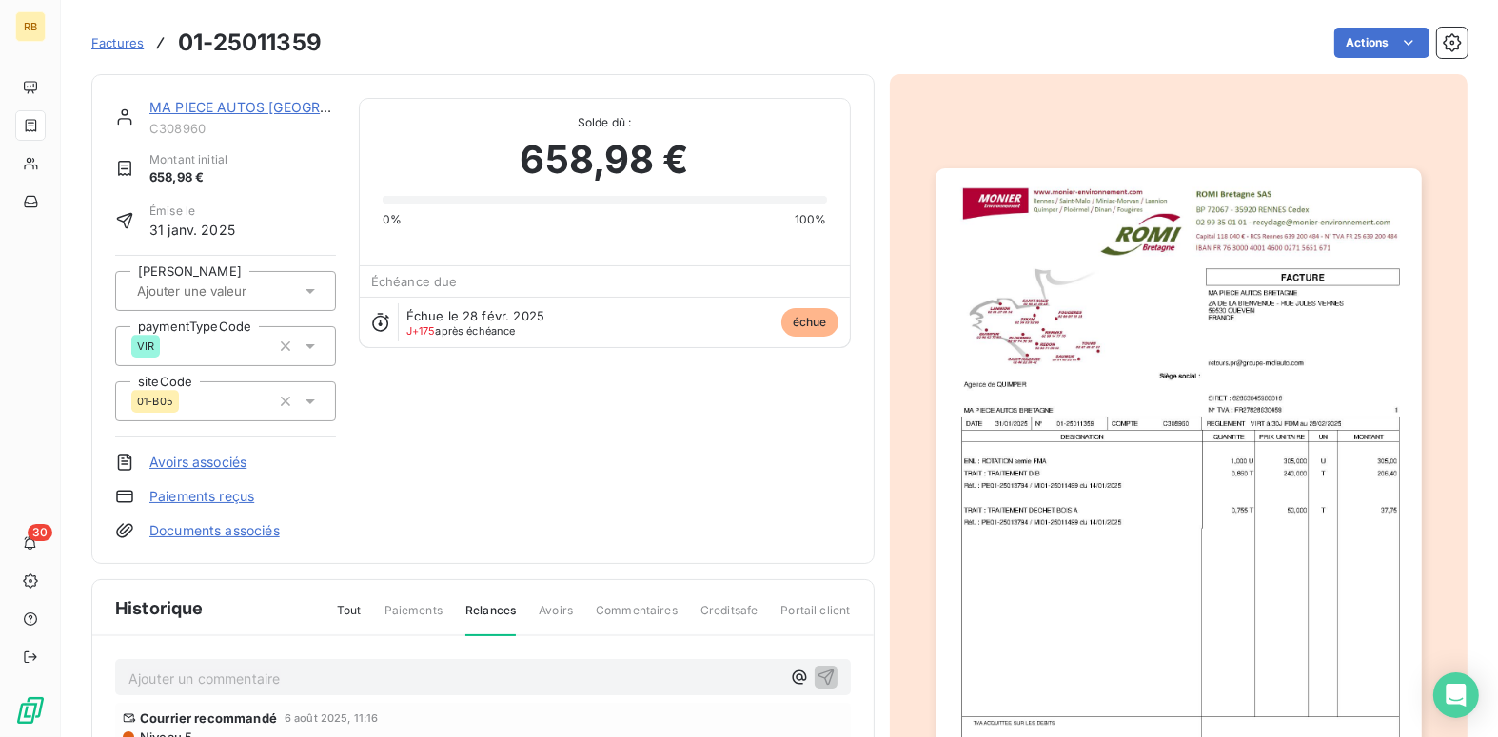
click at [108, 39] on span "Factures" at bounding box center [117, 42] width 52 height 15
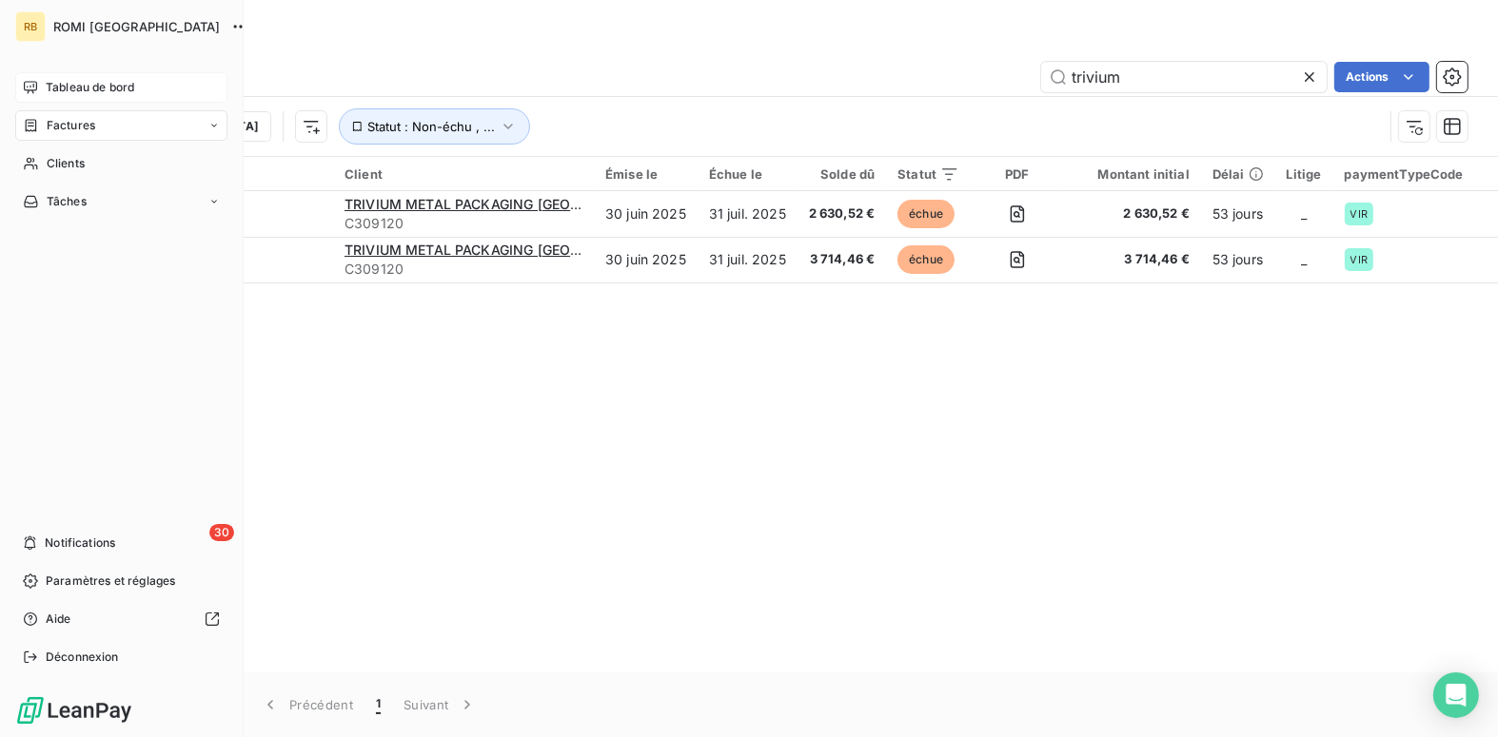
click at [78, 80] on span "Tableau de bord" at bounding box center [90, 87] width 88 height 17
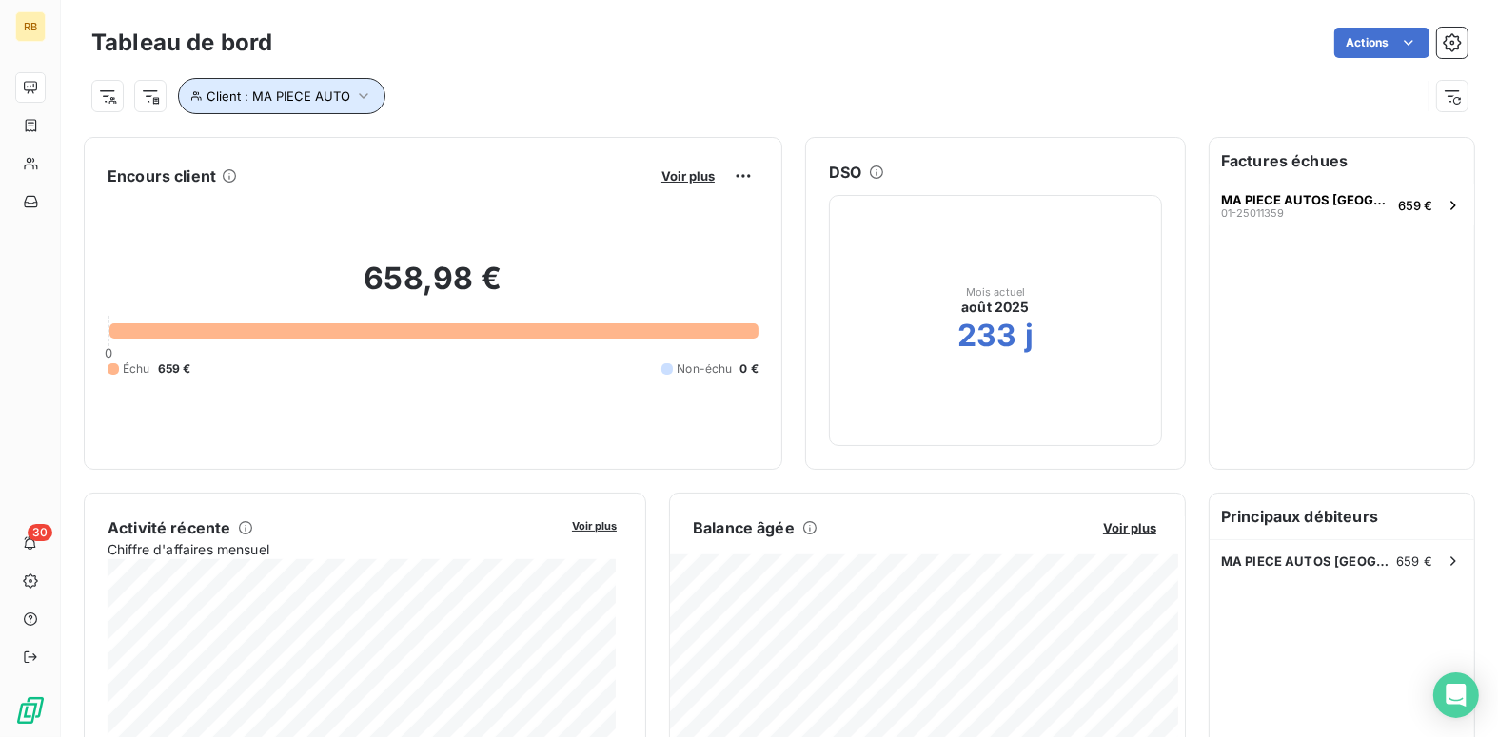
click at [360, 90] on icon "button" at bounding box center [363, 96] width 19 height 19
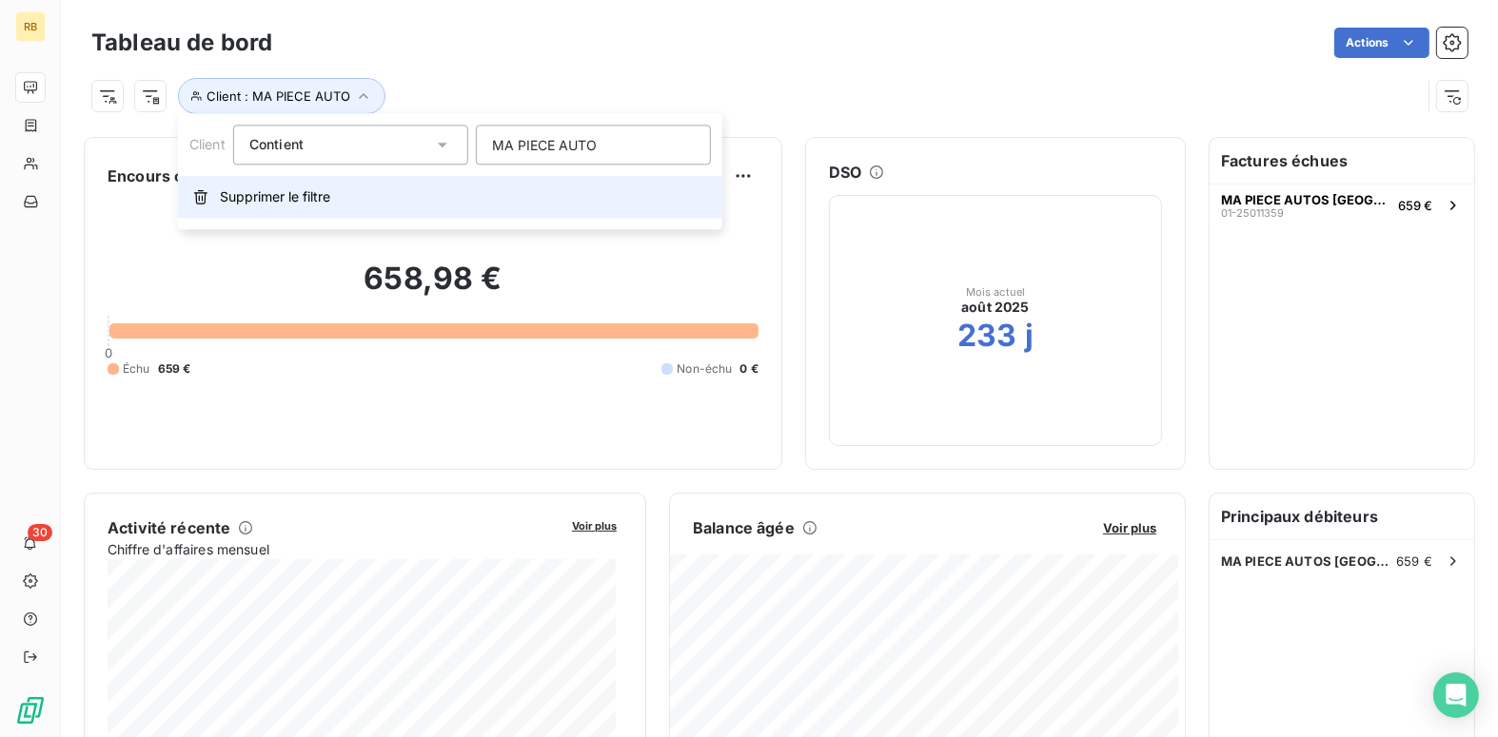
click at [310, 201] on span "Supprimer le filtre" at bounding box center [275, 196] width 110 height 19
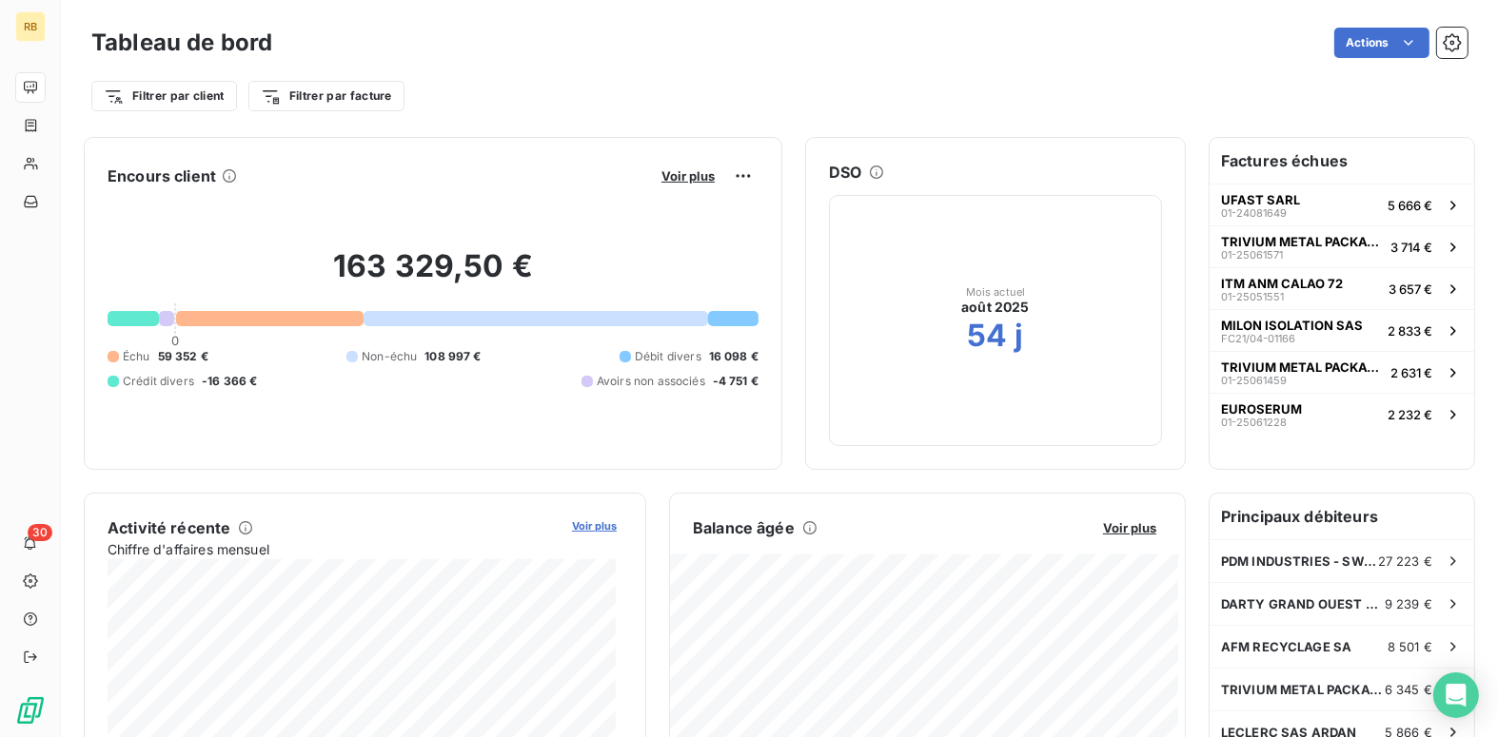
click at [590, 523] on span "Voir plus" at bounding box center [594, 526] width 45 height 13
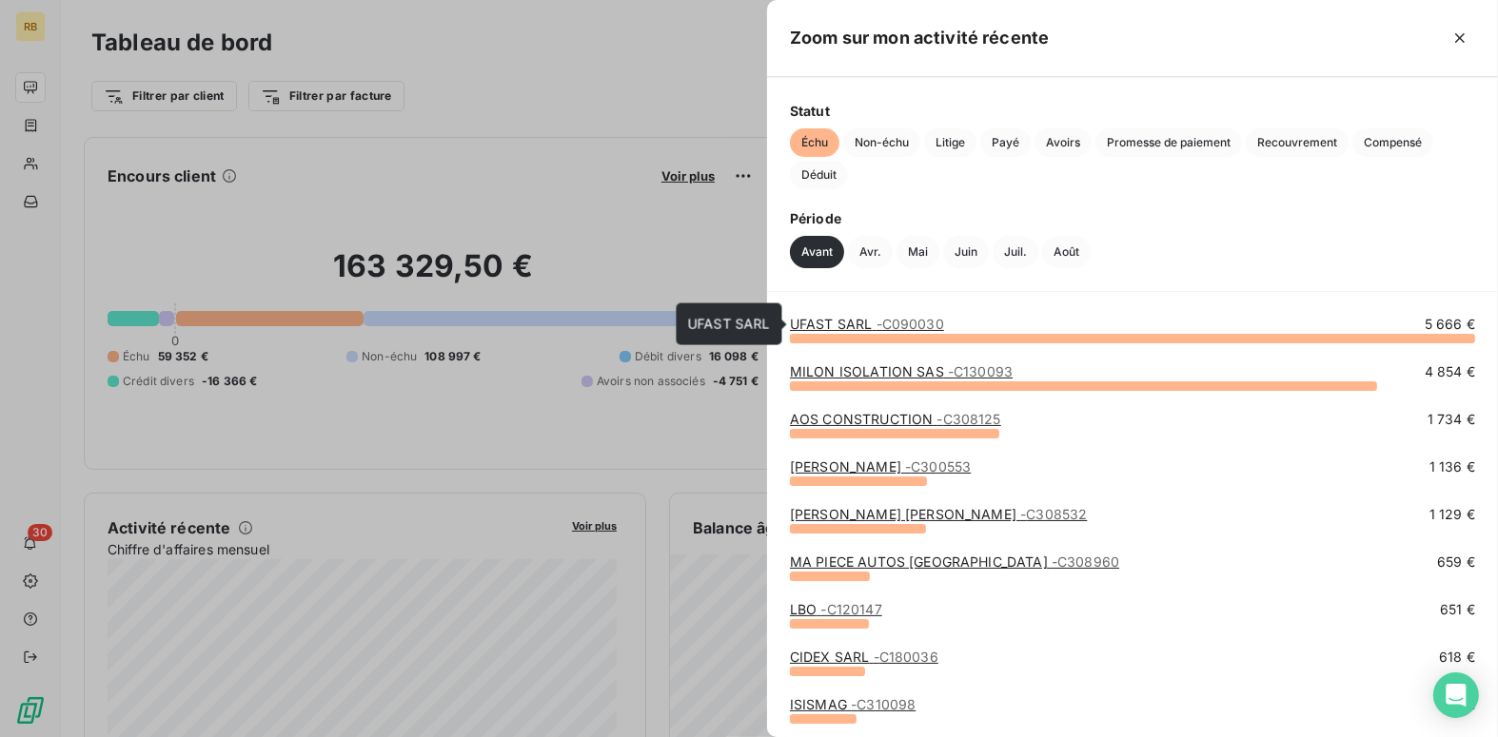
click at [893, 321] on span "- C090030" at bounding box center [910, 324] width 68 height 16
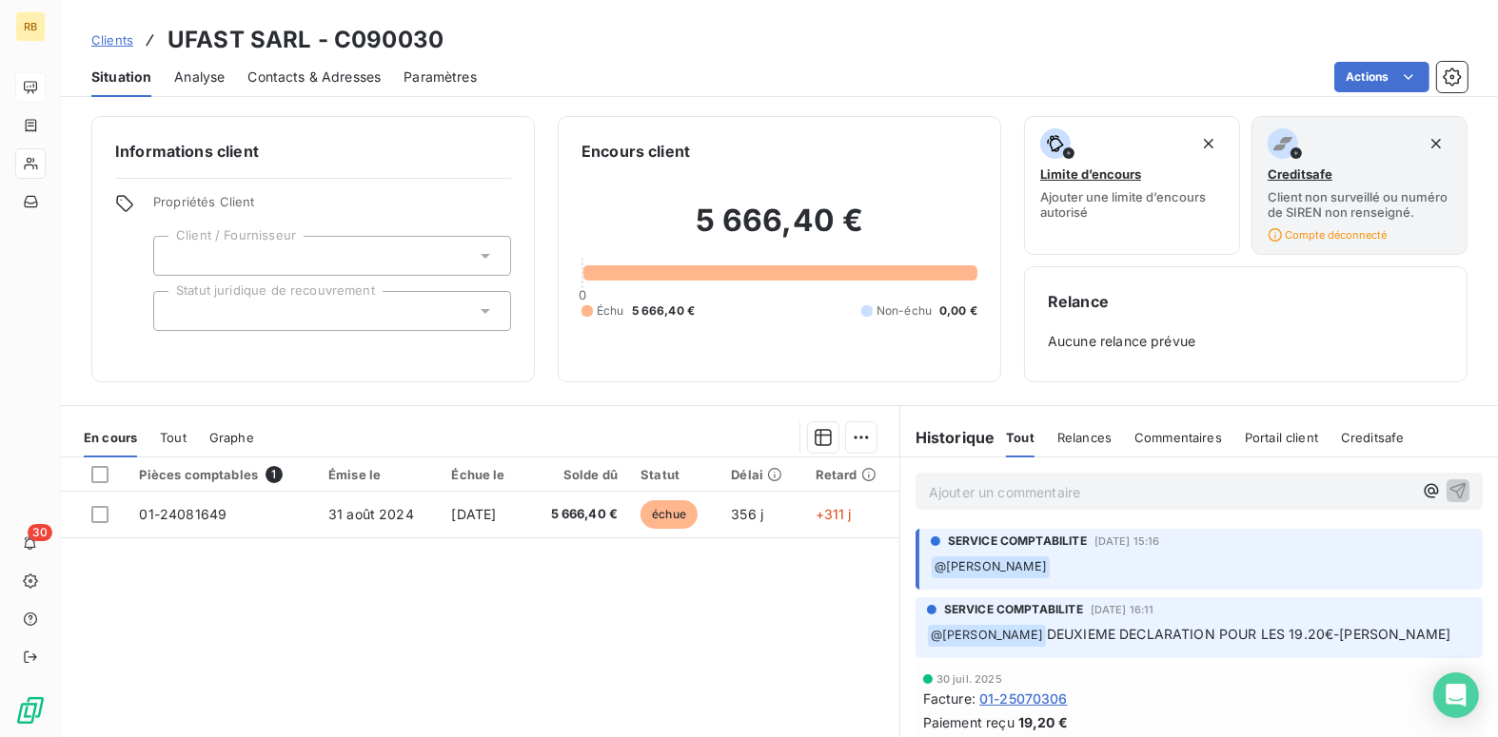
click at [185, 80] on span "Analyse" at bounding box center [199, 77] width 50 height 19
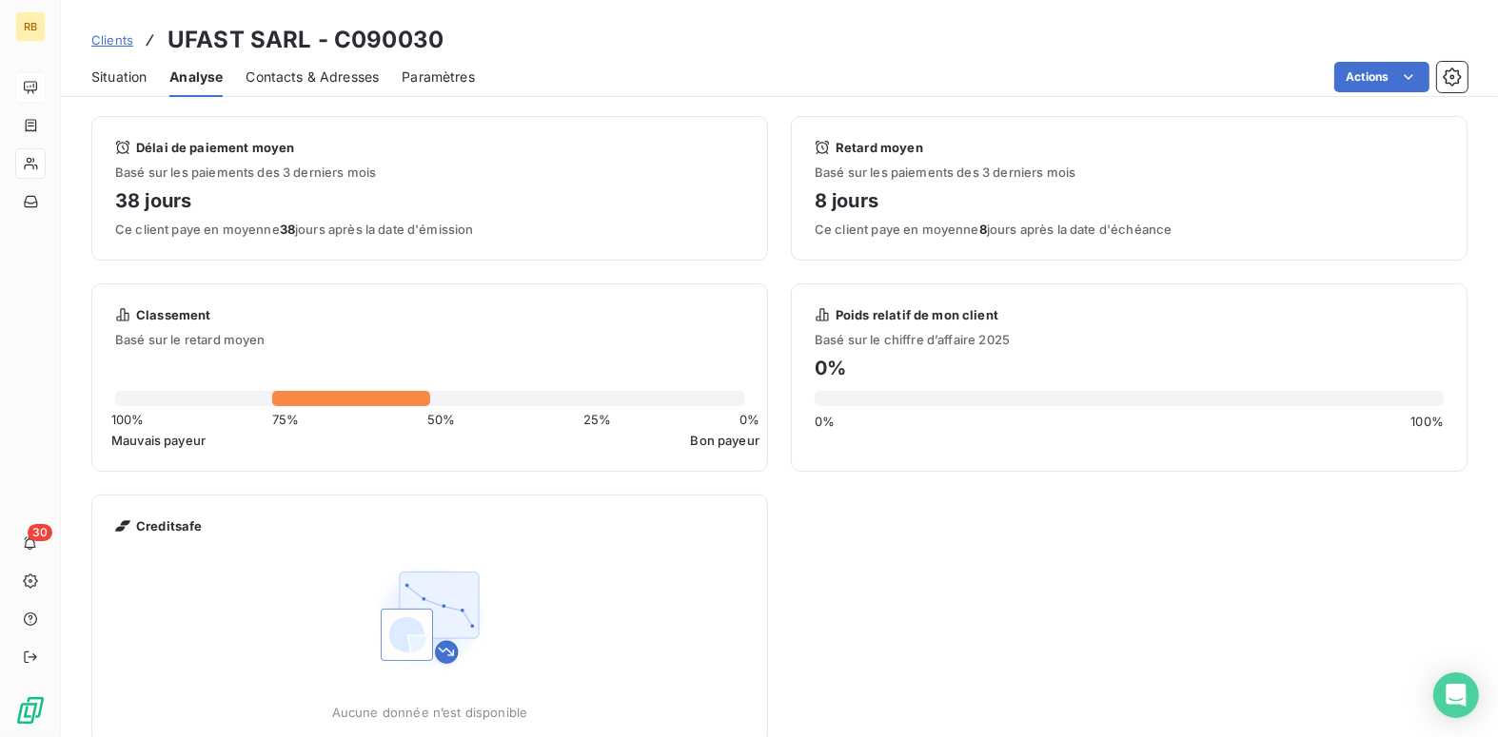
click at [296, 78] on span "Contacts & Adresses" at bounding box center [312, 77] width 133 height 19
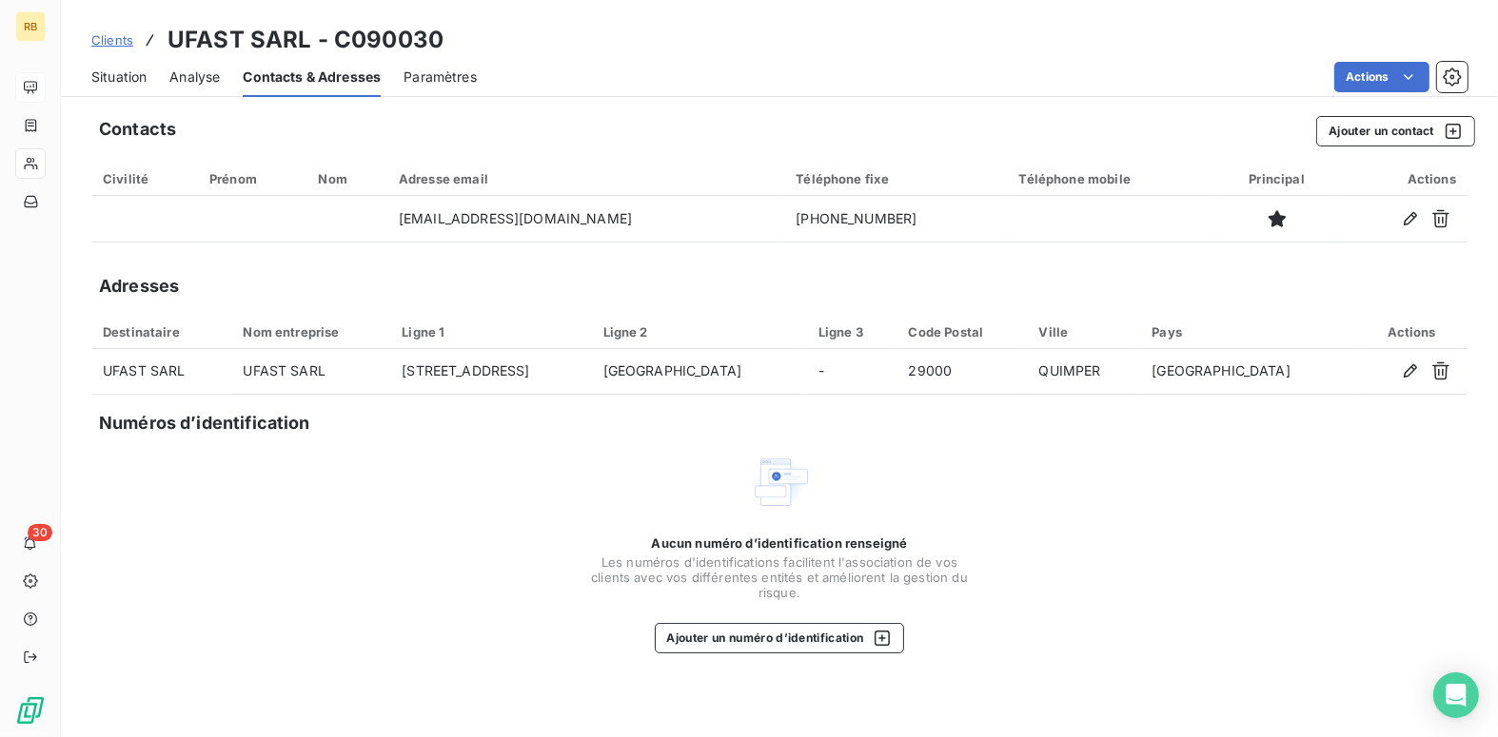
click at [428, 76] on span "Paramètres" at bounding box center [439, 77] width 73 height 19
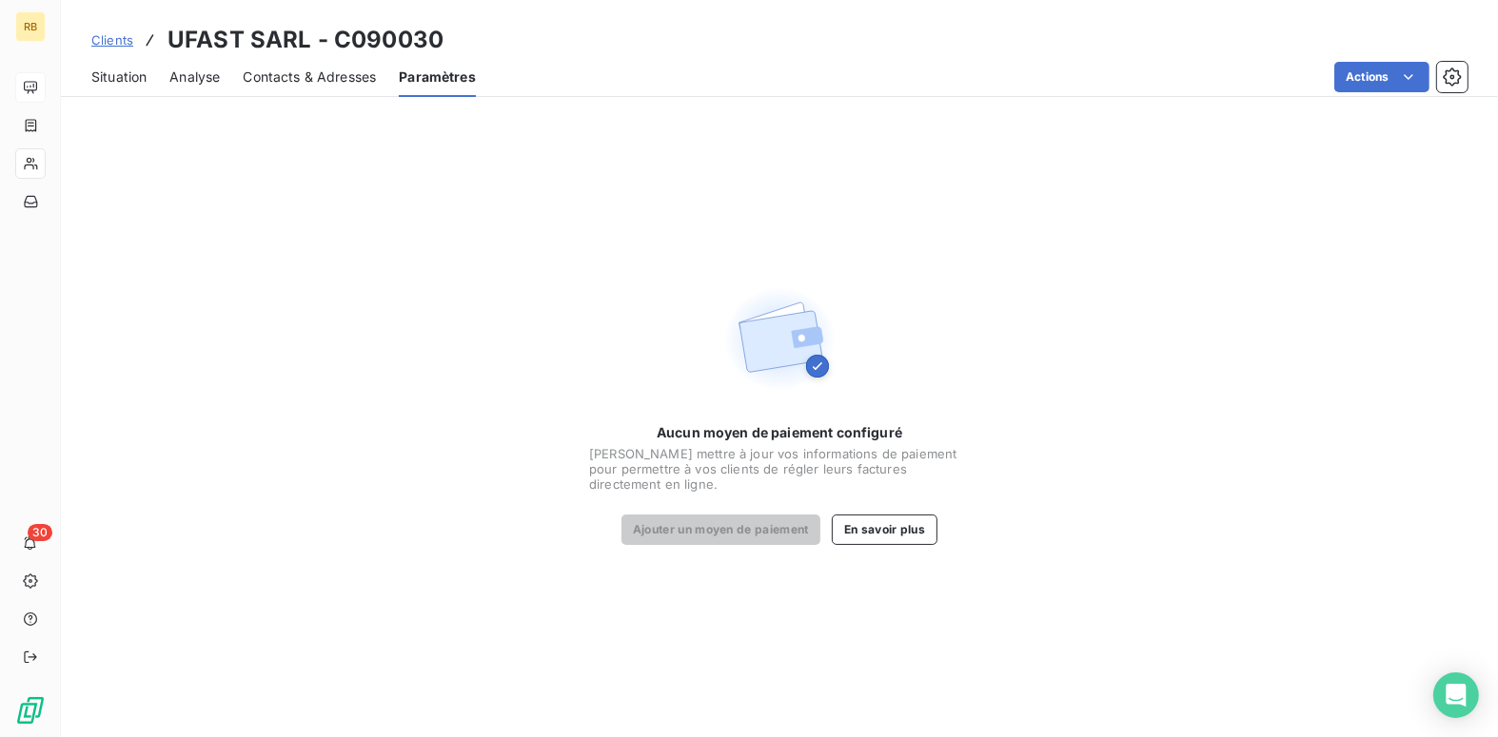
click at [125, 37] on span "Clients" at bounding box center [112, 39] width 42 height 15
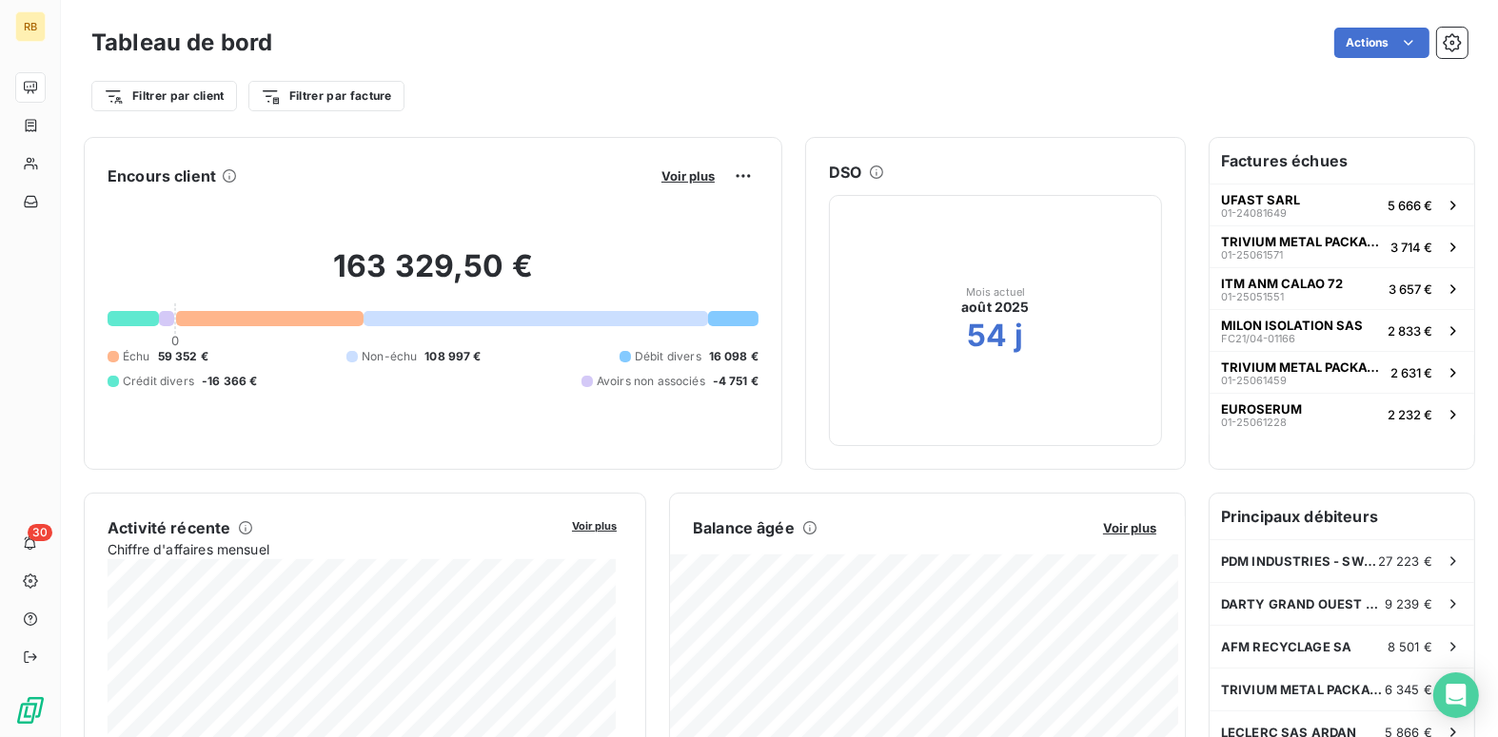
click at [1346, 167] on h6 "Factures échues" at bounding box center [1341, 161] width 265 height 46
click at [1337, 198] on button "UFAST SARL 01-24081649 5 666 €" at bounding box center [1341, 205] width 265 height 42
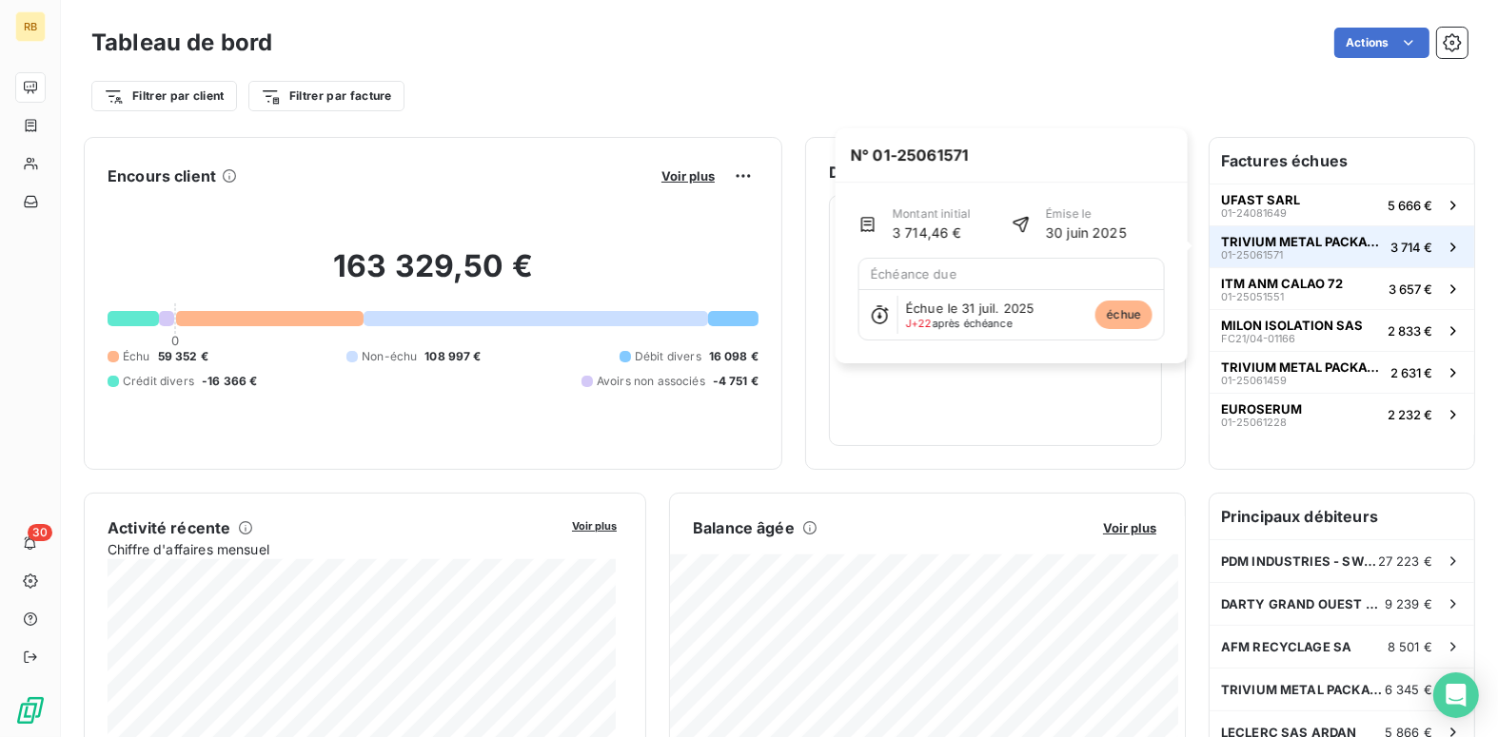
click at [1304, 246] on span "TRIVIUM METAL PACKAGING [GEOGRAPHIC_DATA]" at bounding box center [1302, 241] width 162 height 15
